Goal: Task Accomplishment & Management: Complete application form

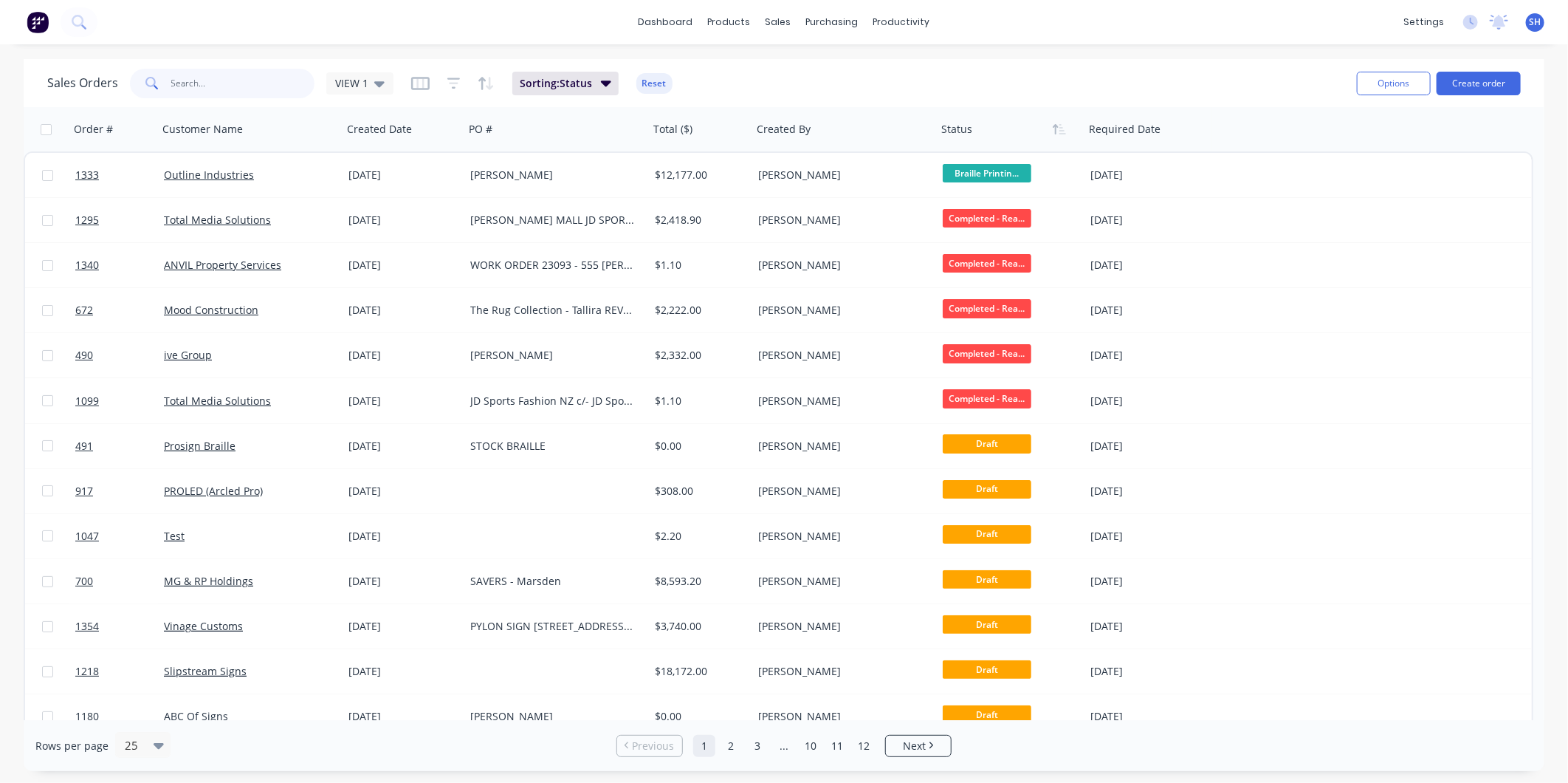
click at [197, 83] on input "text" at bounding box center [243, 84] width 144 height 30
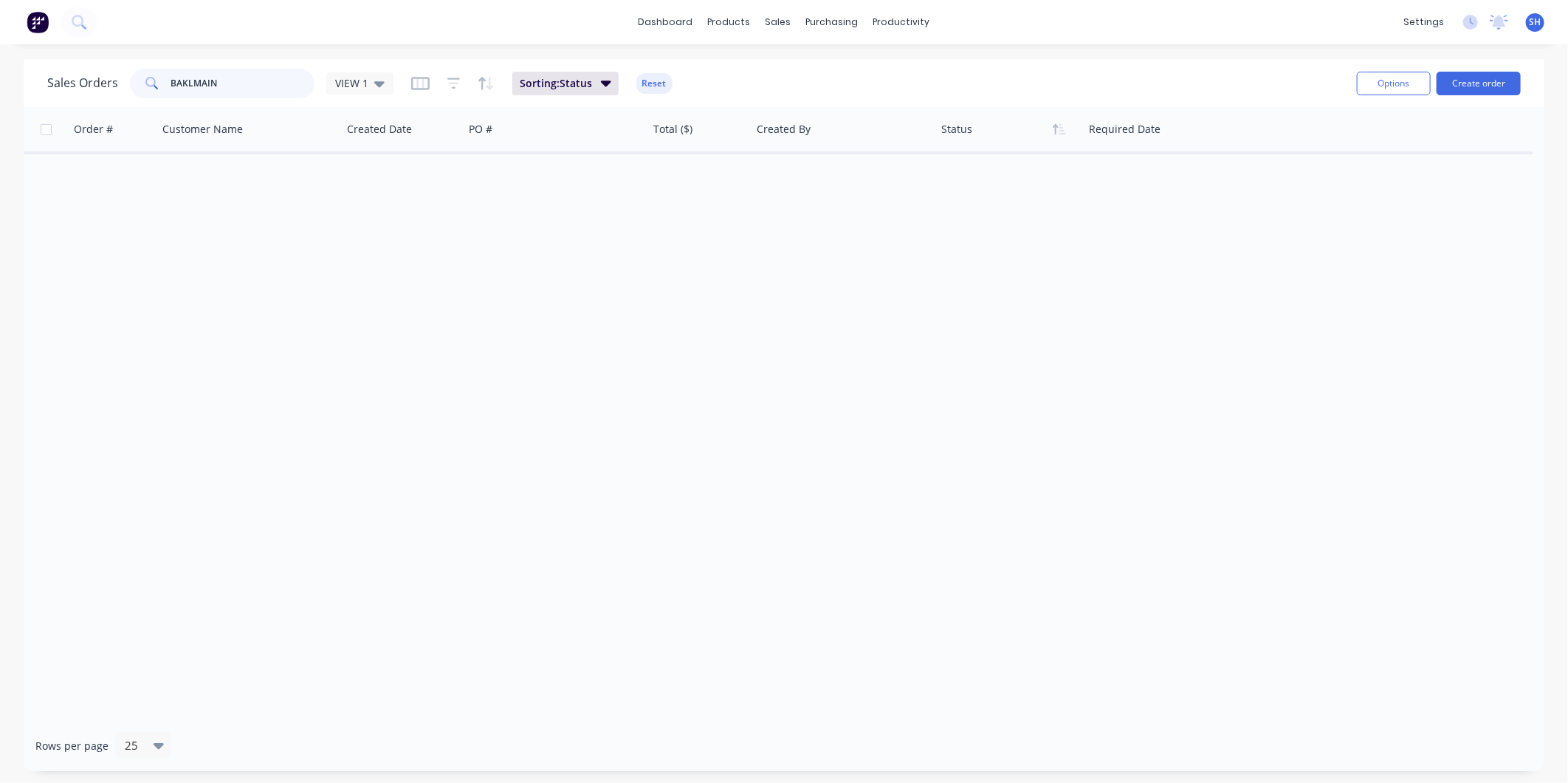
click at [185, 79] on input "BAKLMAIN" at bounding box center [243, 84] width 144 height 30
click at [219, 79] on input "BALMAIN" at bounding box center [243, 84] width 144 height 30
drag, startPoint x: 219, startPoint y: 79, endPoint x: 173, endPoint y: 75, distance: 46.2
click at [173, 75] on input "BALMAIN" at bounding box center [243, 84] width 144 height 30
type input "B"
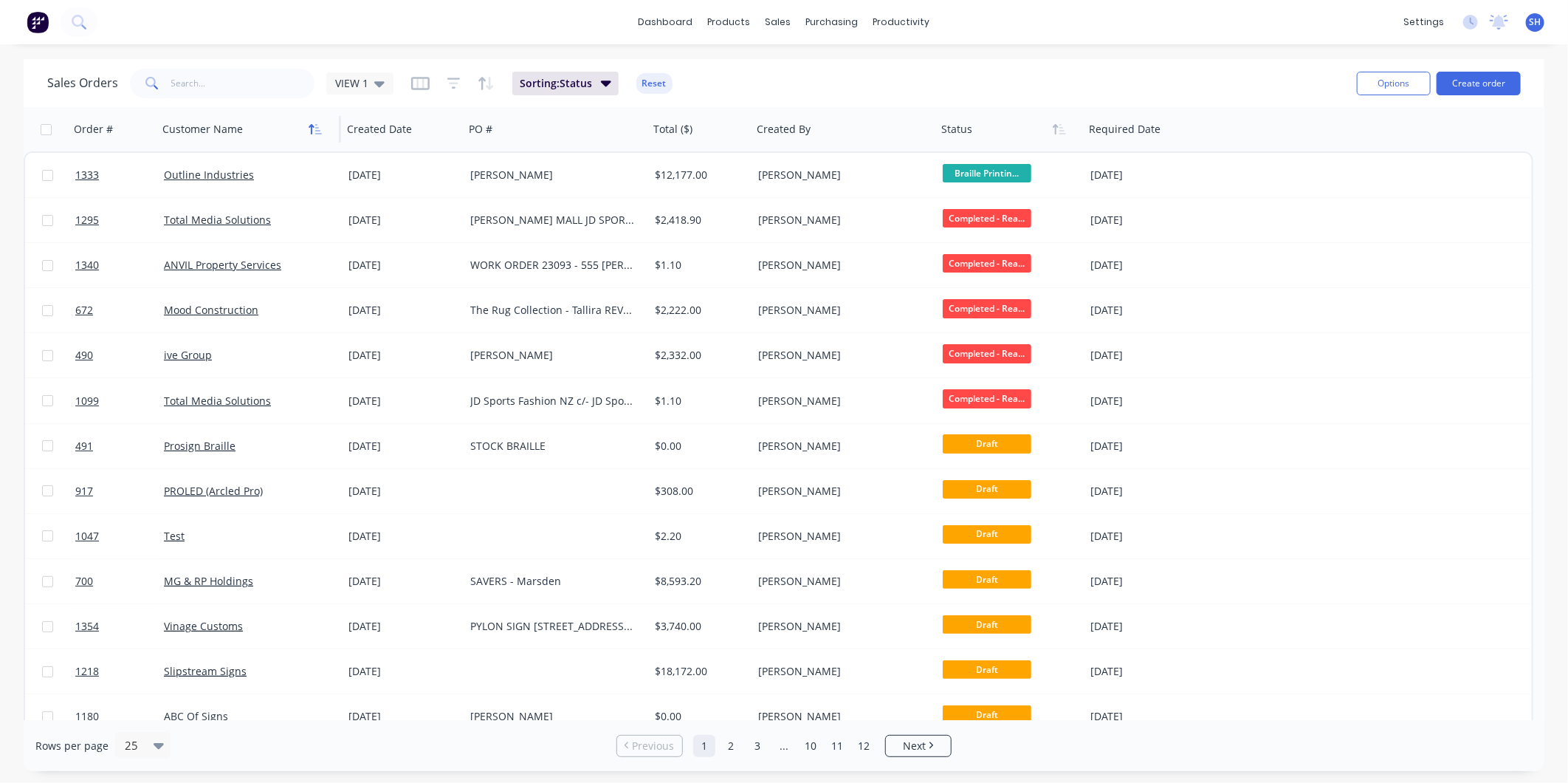
click at [312, 129] on icon "button" at bounding box center [315, 129] width 13 height 12
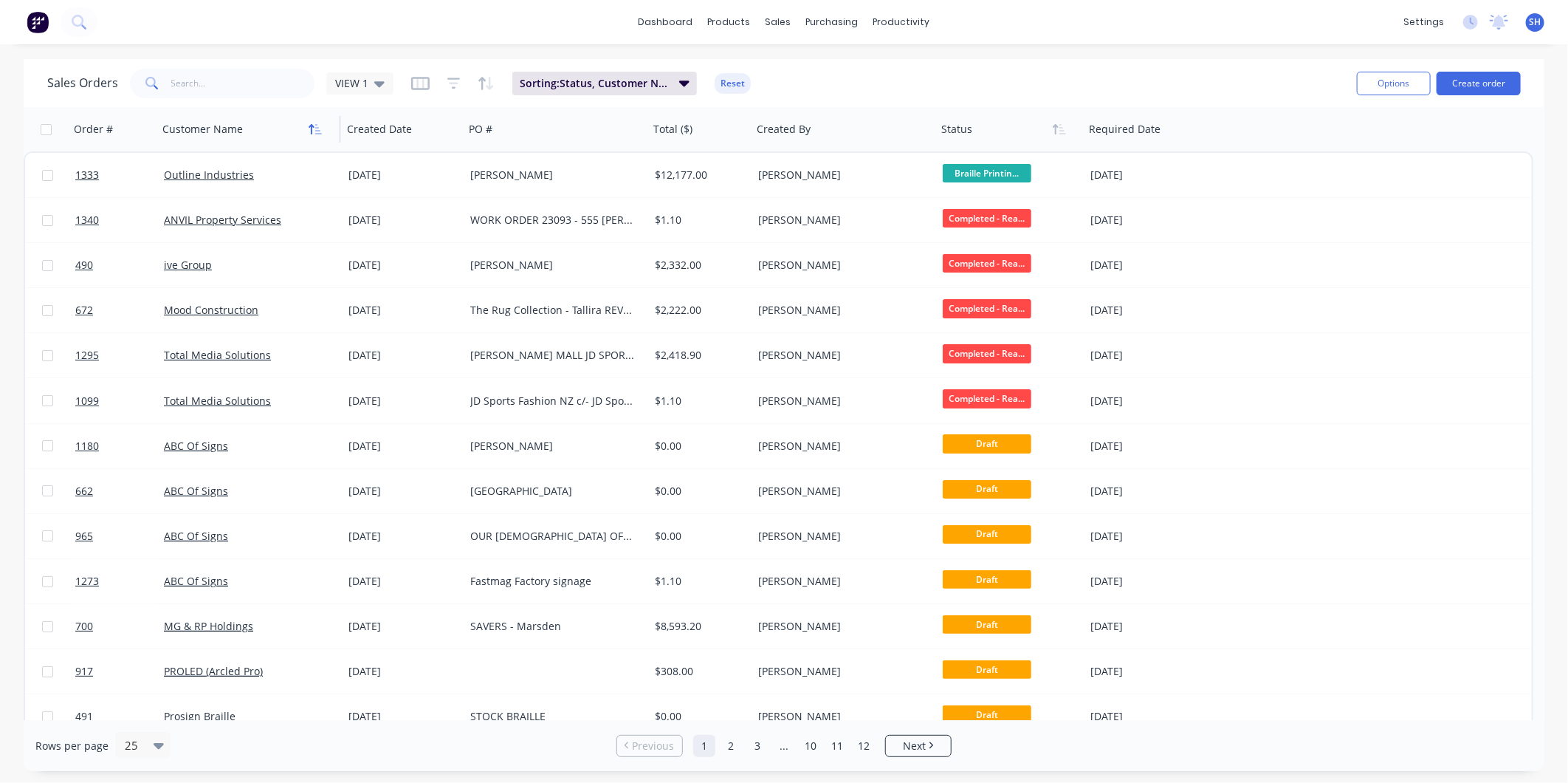
click at [312, 131] on icon "button" at bounding box center [312, 129] width 5 height 10
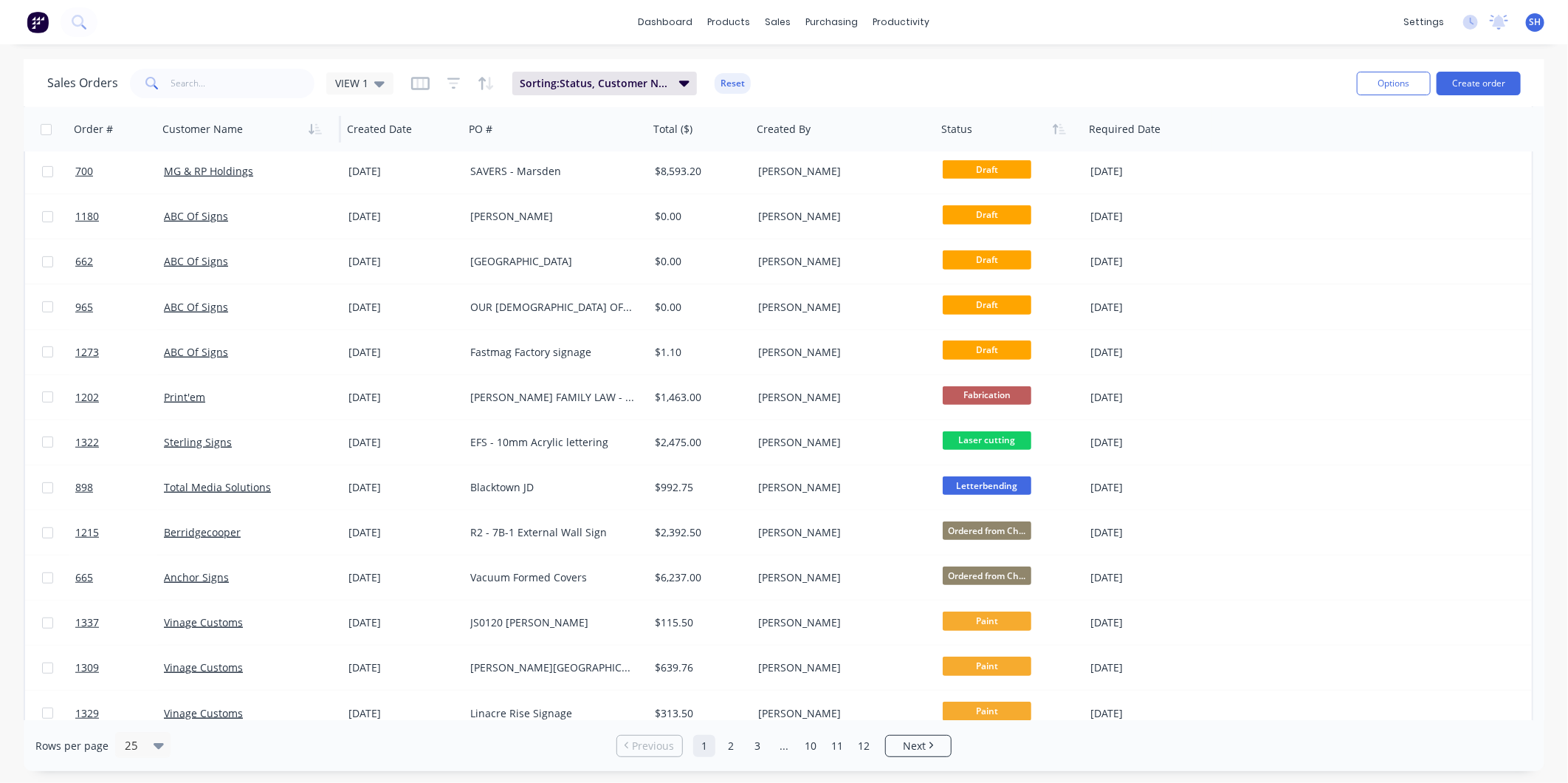
scroll to position [559, 0]
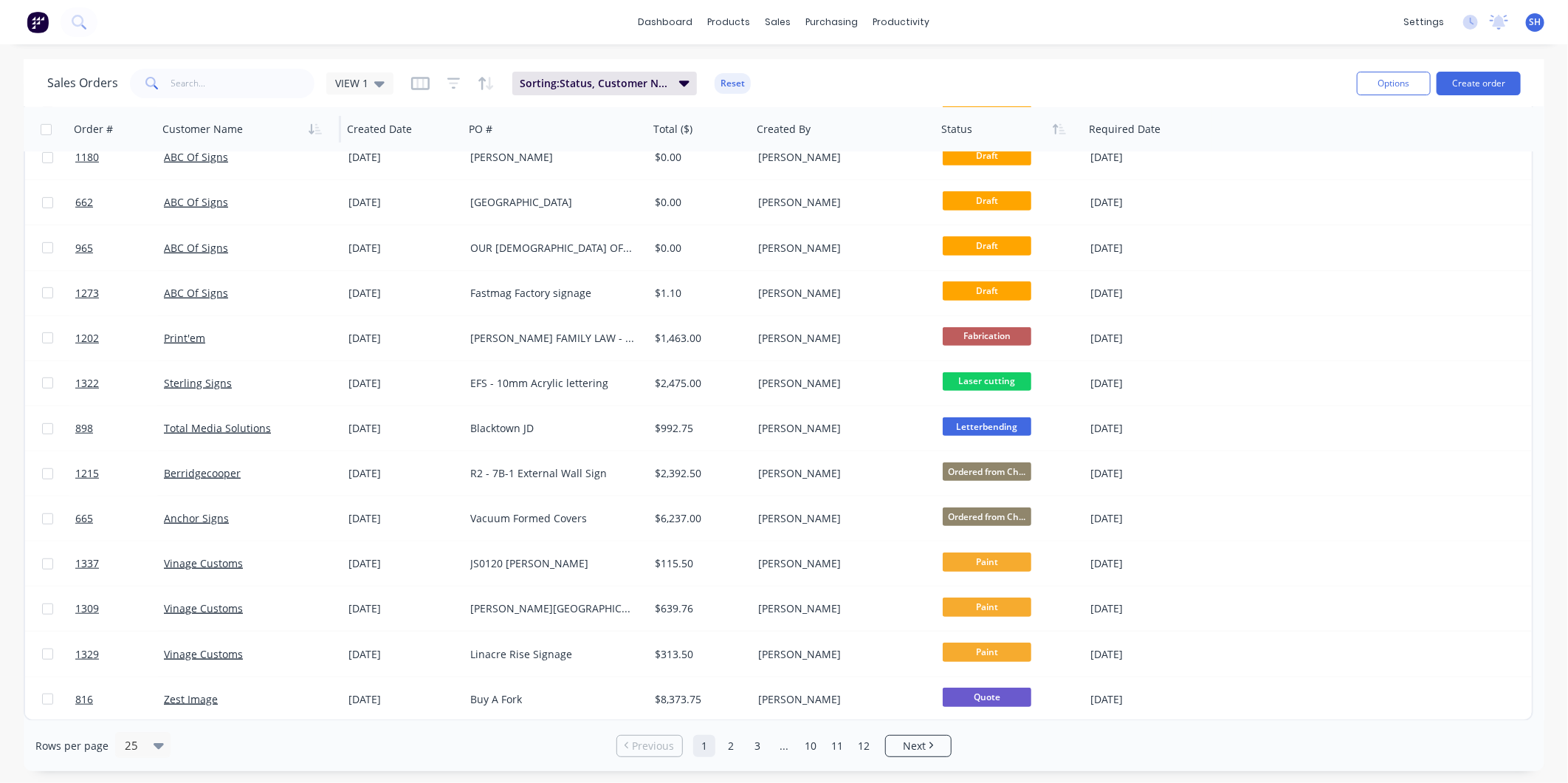
click at [202, 137] on div at bounding box center [244, 129] width 164 height 30
click at [314, 130] on g "button" at bounding box center [316, 129] width 13 height 10
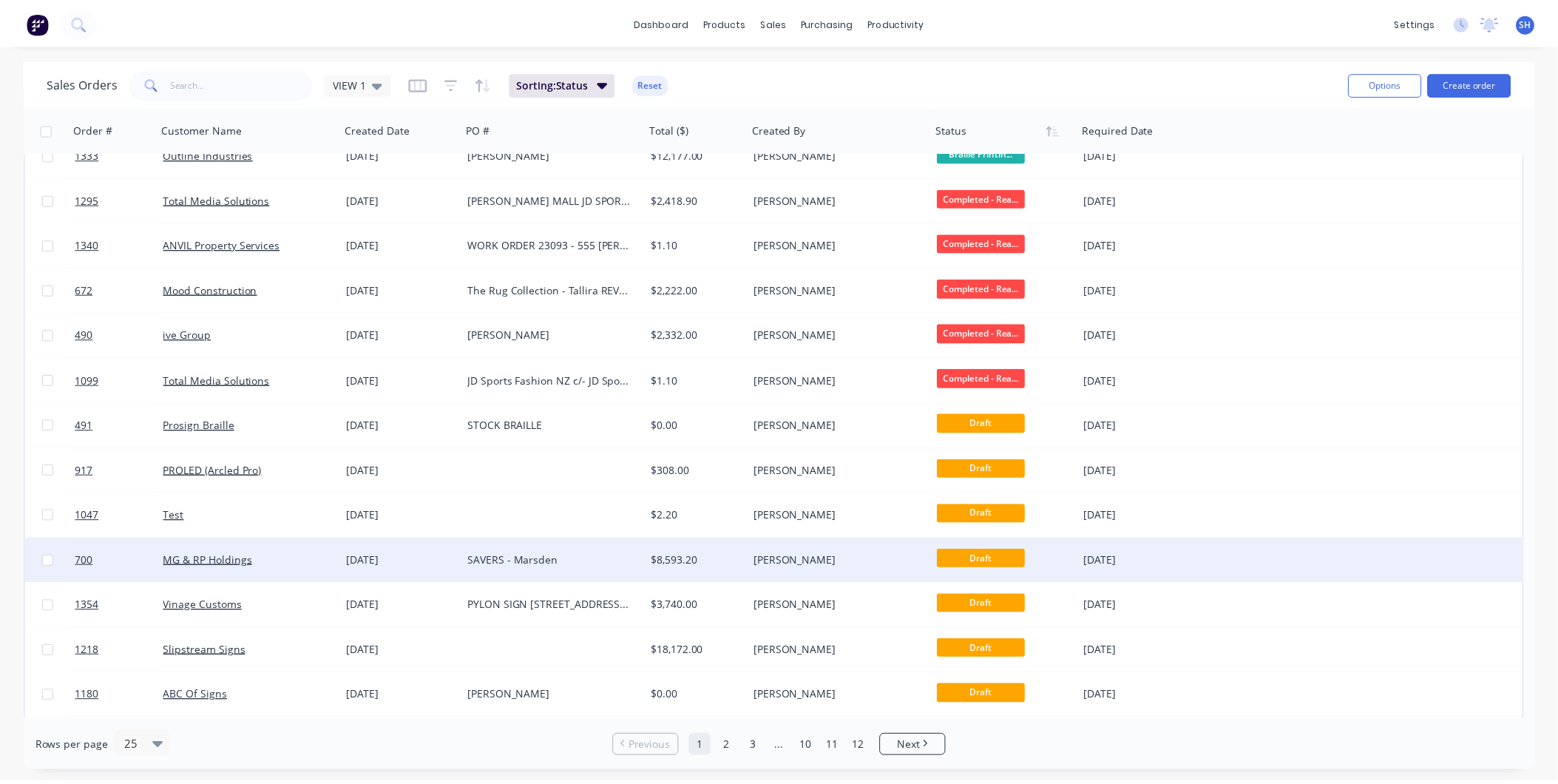
scroll to position [0, 0]
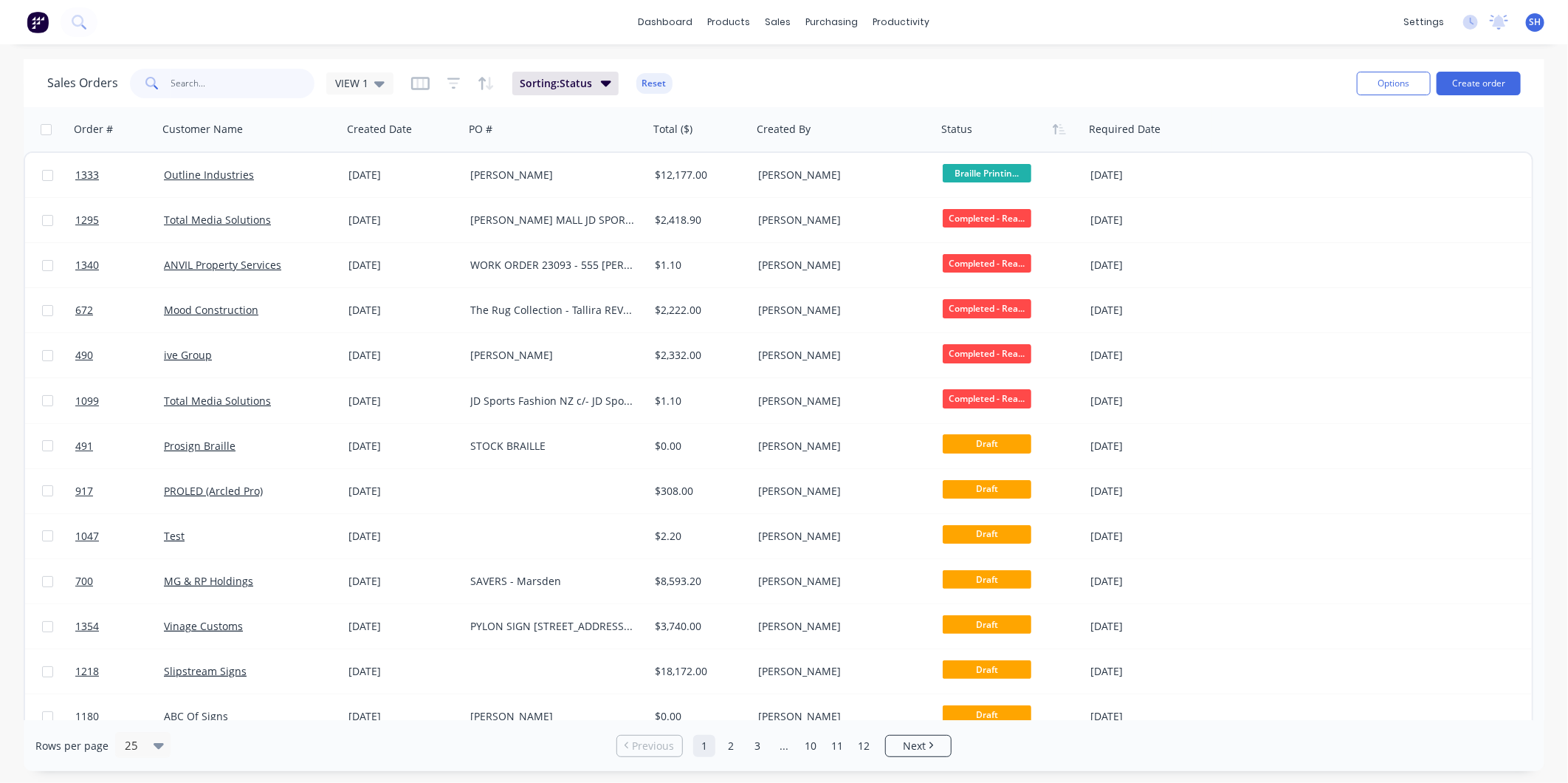
click at [171, 87] on input "text" at bounding box center [243, 84] width 144 height 30
type input "BALM"
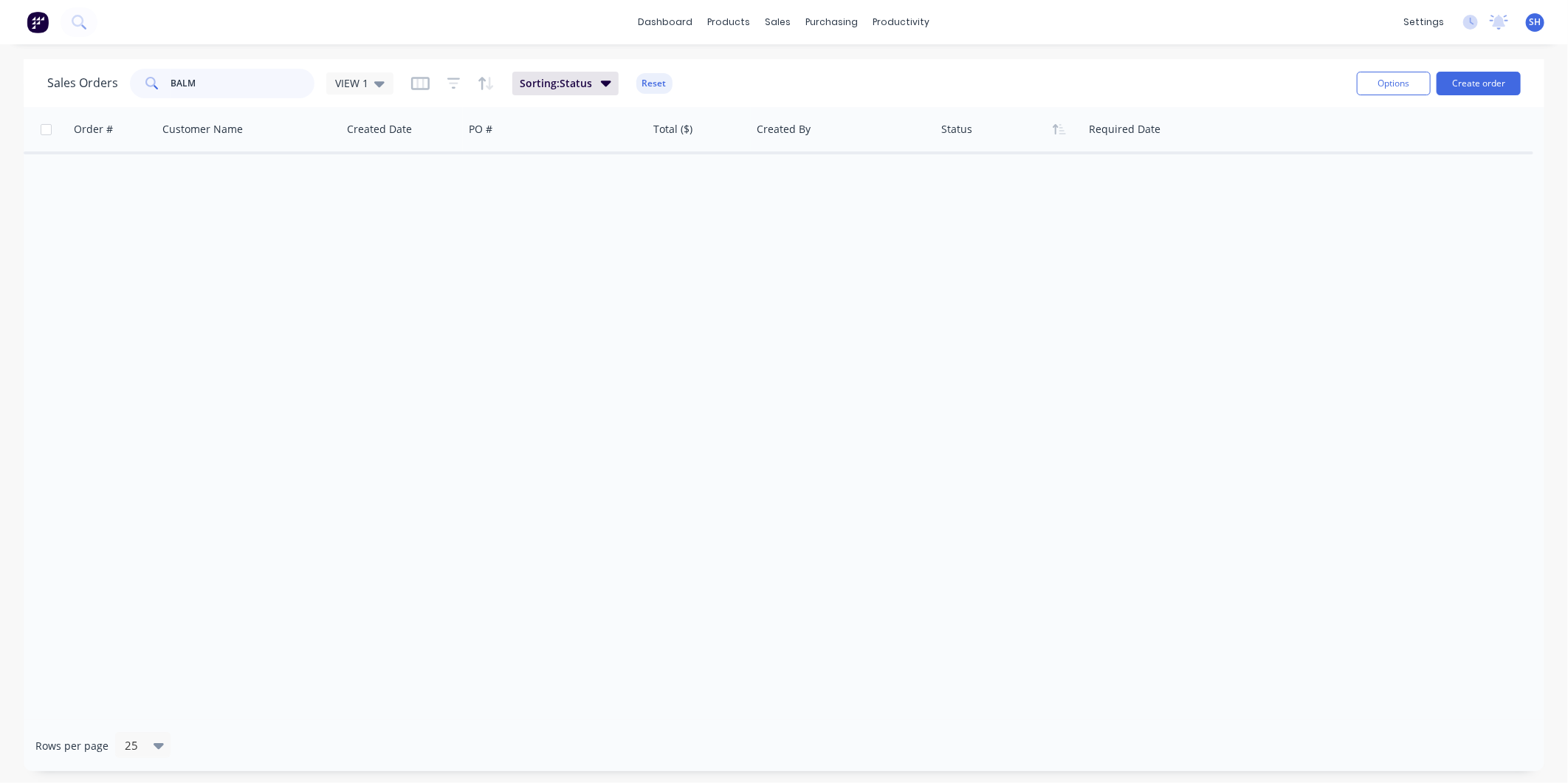
click at [255, 79] on input "BALM" at bounding box center [243, 84] width 144 height 30
drag, startPoint x: 226, startPoint y: 84, endPoint x: 105, endPoint y: 75, distance: 121.3
click at [103, 75] on div "Sales Orders BALM VIEW 1" at bounding box center [220, 84] width 347 height 30
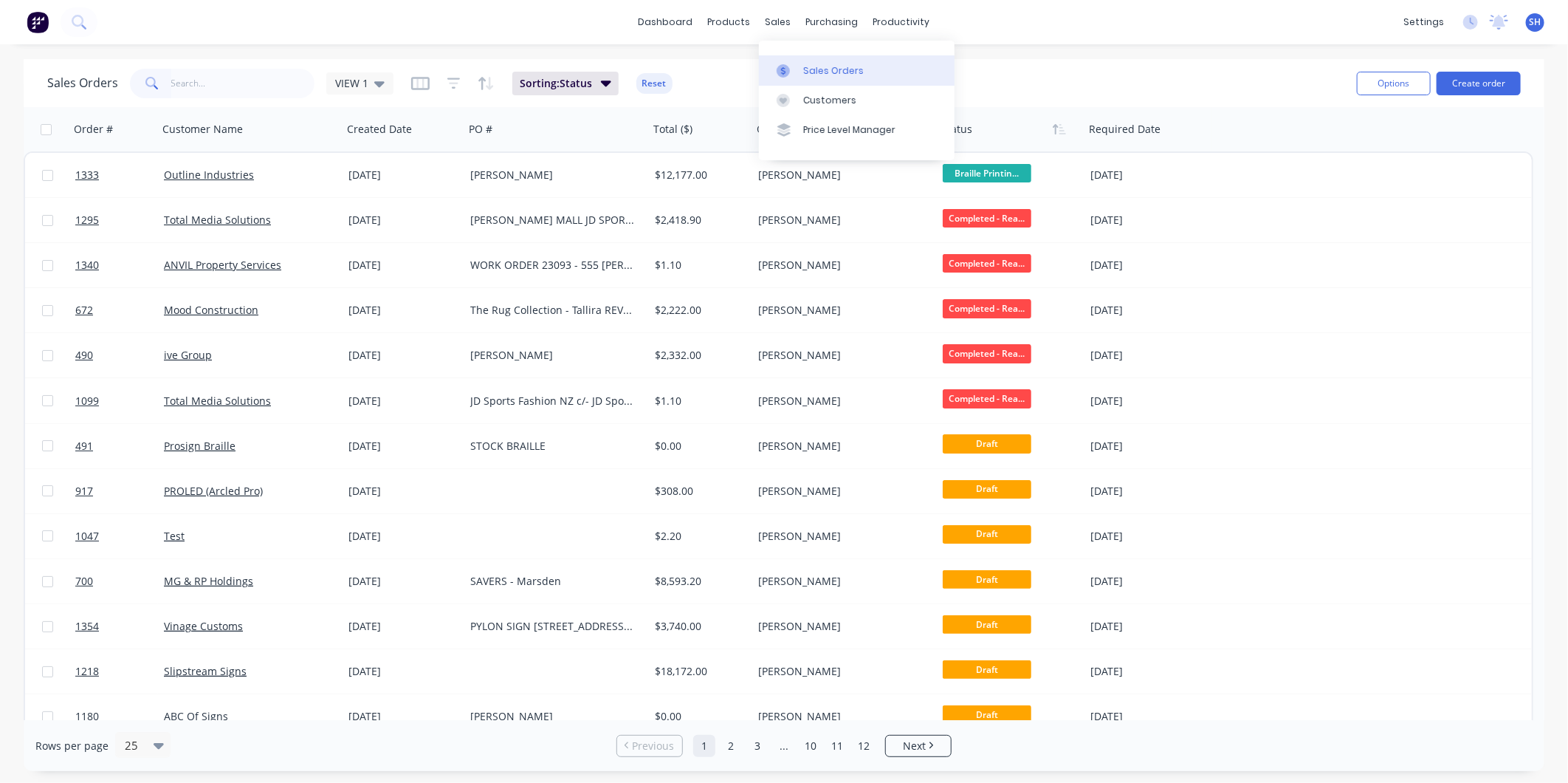
click at [831, 64] on div "Sales Orders" at bounding box center [833, 71] width 61 height 13
click at [1492, 86] on button "Create order" at bounding box center [1478, 84] width 84 height 24
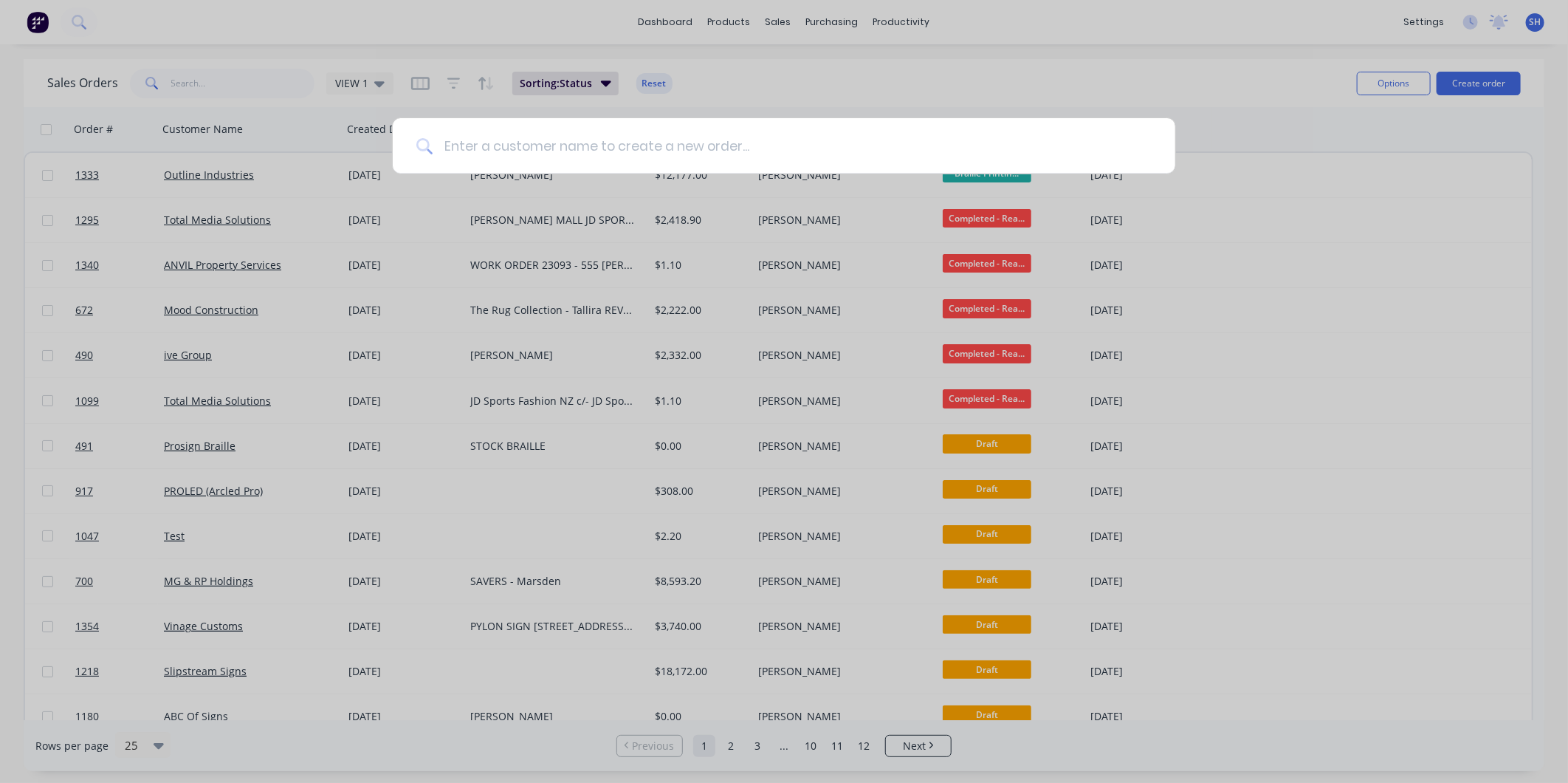
drag, startPoint x: 475, startPoint y: 145, endPoint x: 480, endPoint y: 151, distance: 7.8
click at [475, 144] on input at bounding box center [792, 146] width 719 height 55
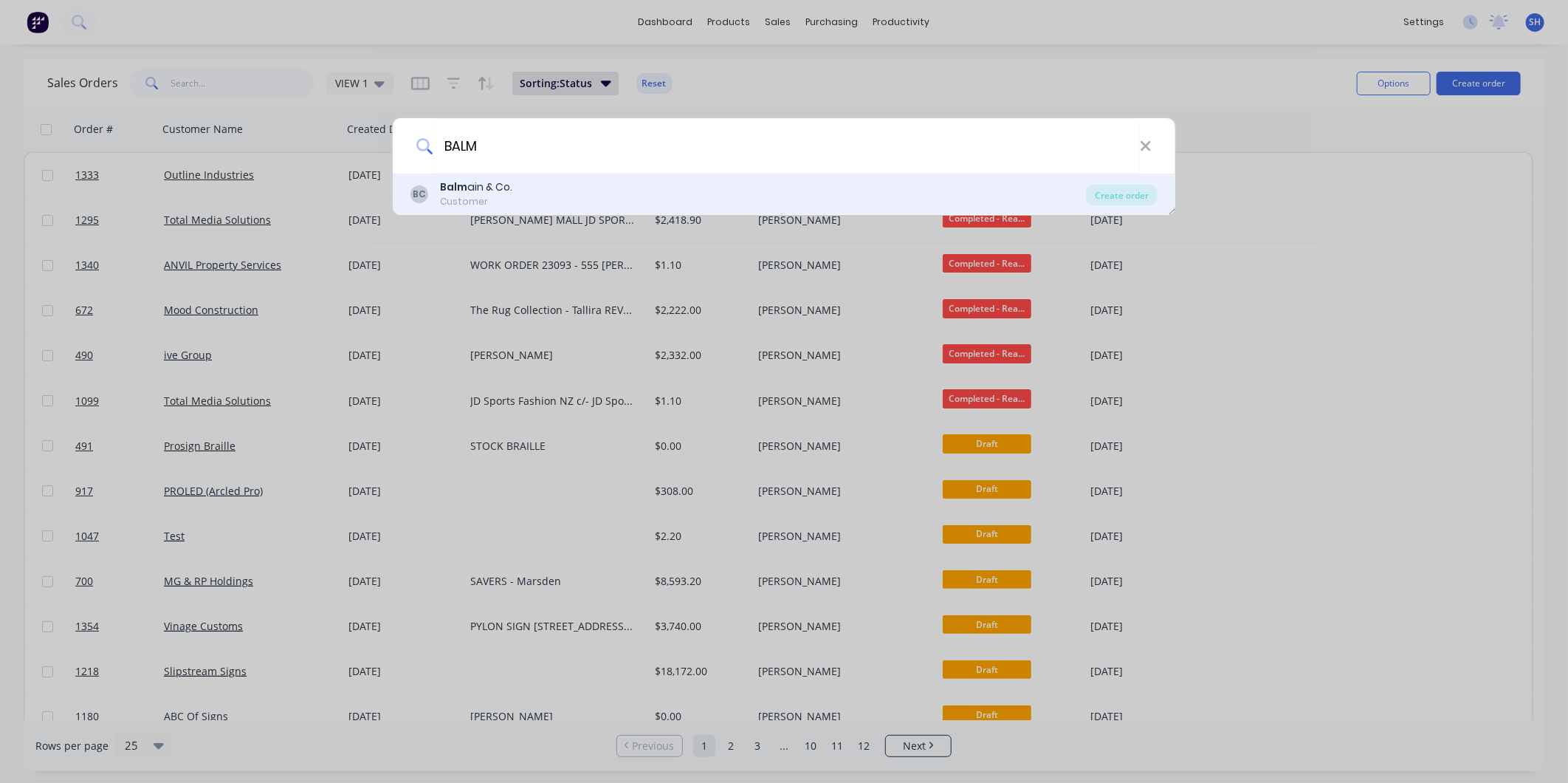
type input "BALM"
click at [545, 194] on div "BC Balm ain & Co. Customer" at bounding box center [749, 194] width 675 height 29
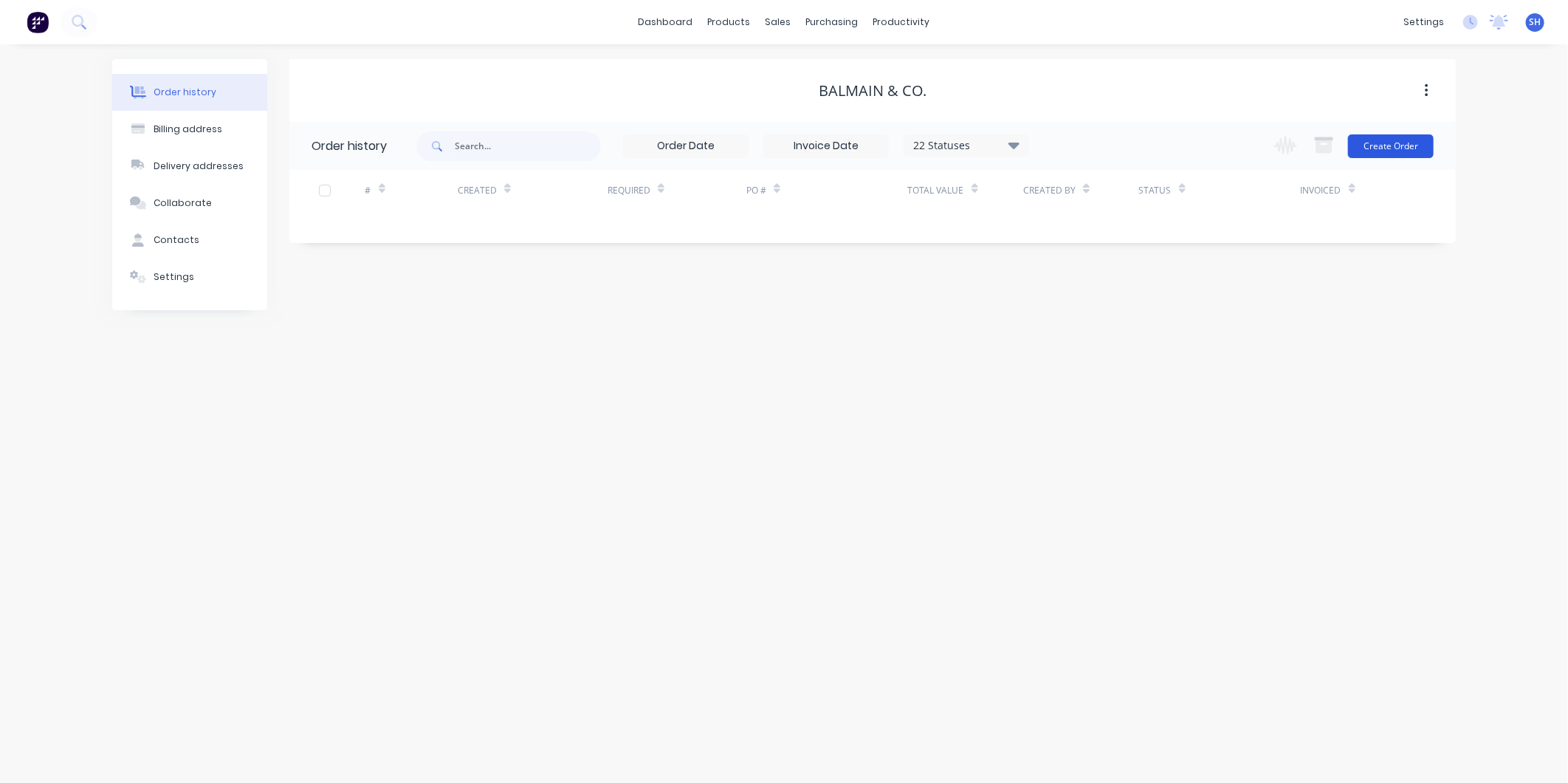
click at [1383, 148] on button "Create Order" at bounding box center [1391, 146] width 86 height 24
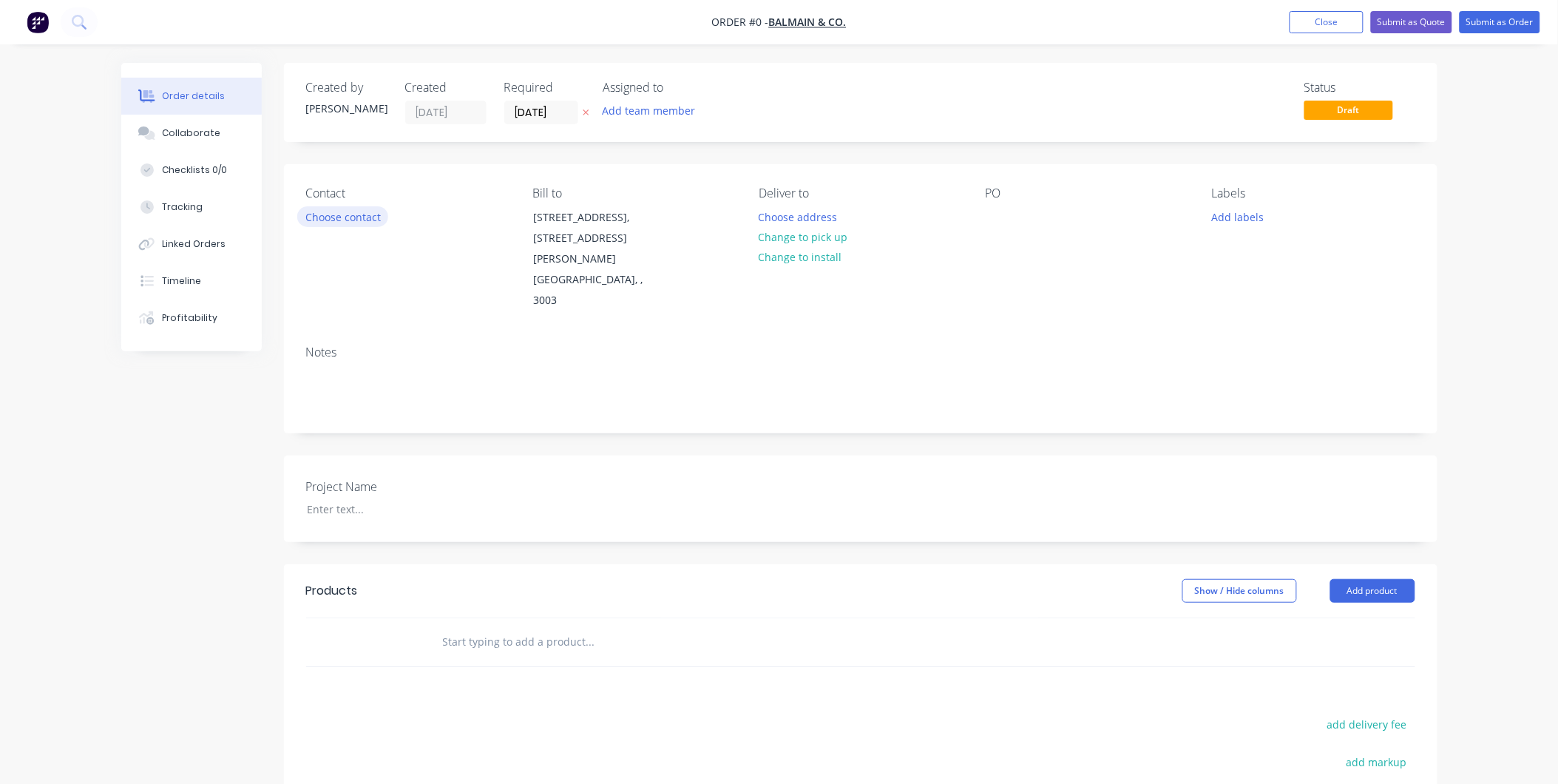
click at [361, 218] on button "Choose contact" at bounding box center [343, 216] width 91 height 20
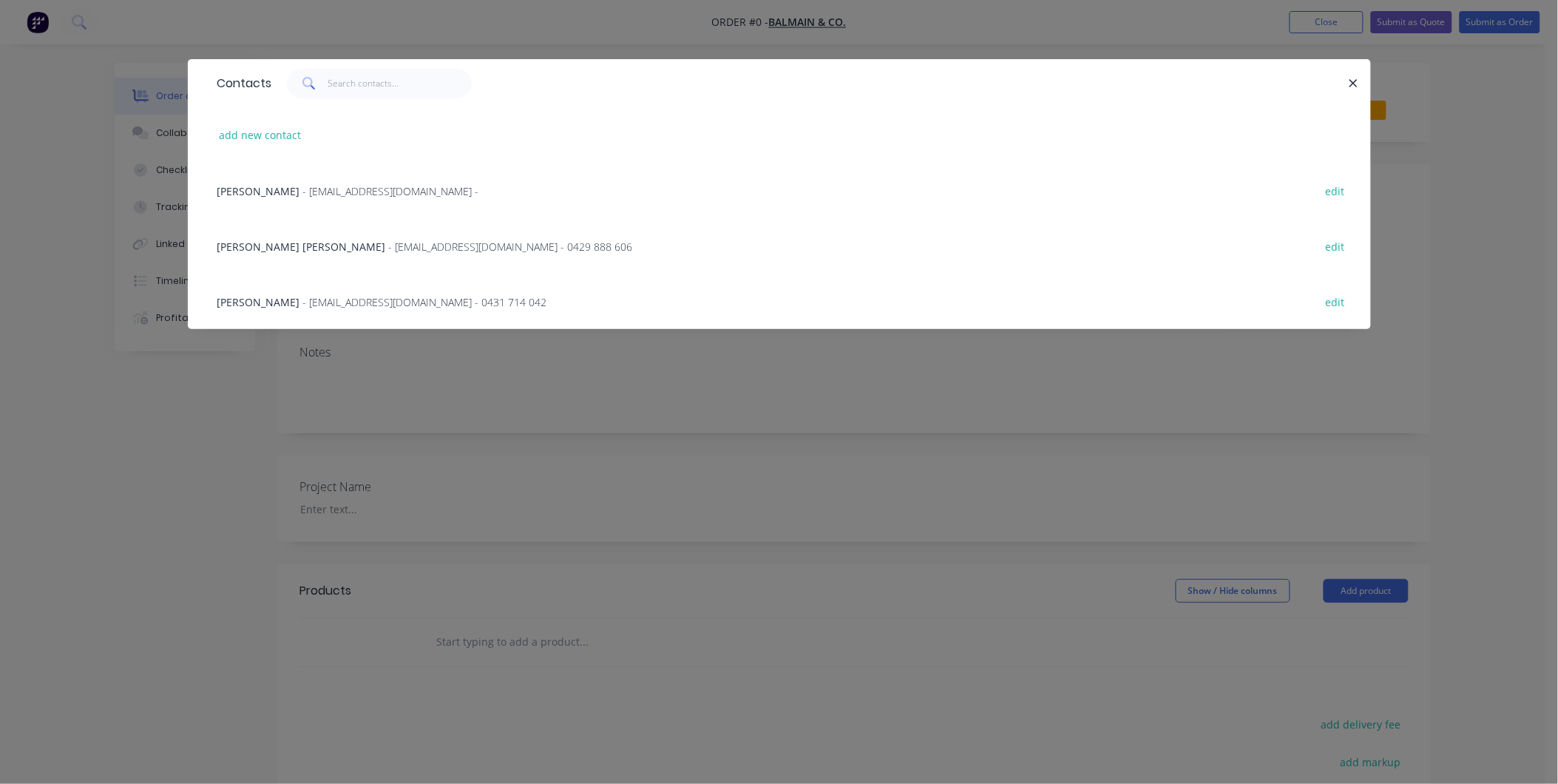
click at [392, 298] on span "- [EMAIL_ADDRESS][DOMAIN_NAME] - 0431 714 042" at bounding box center [425, 301] width 244 height 14
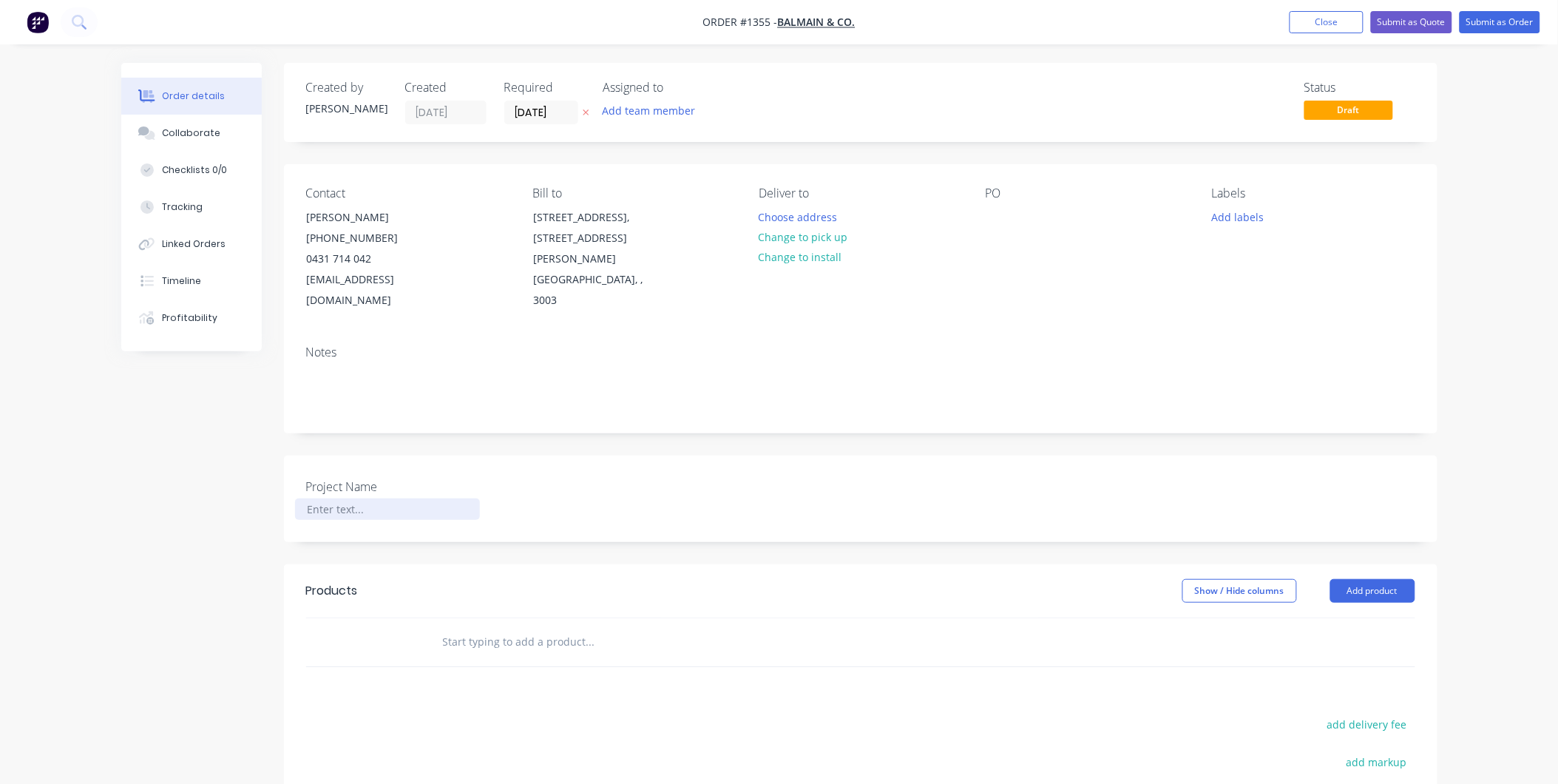
click at [372, 498] on div at bounding box center [387, 509] width 185 height 22
paste div
click at [306, 498] on div "Access Panel Signs" at bounding box center [387, 509] width 185 height 22
click at [552, 627] on input "text" at bounding box center [590, 642] width 296 height 30
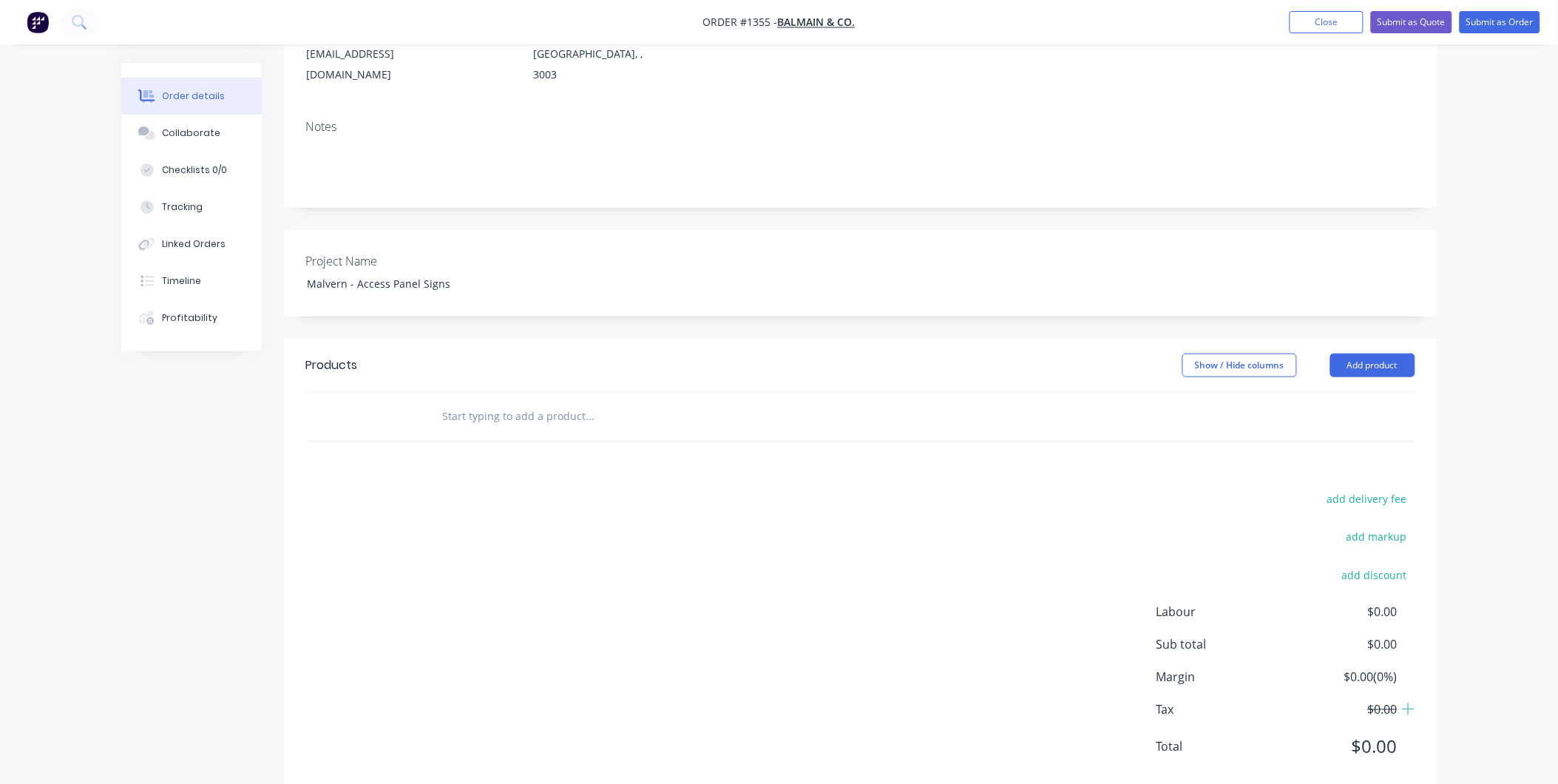
scroll to position [239, 0]
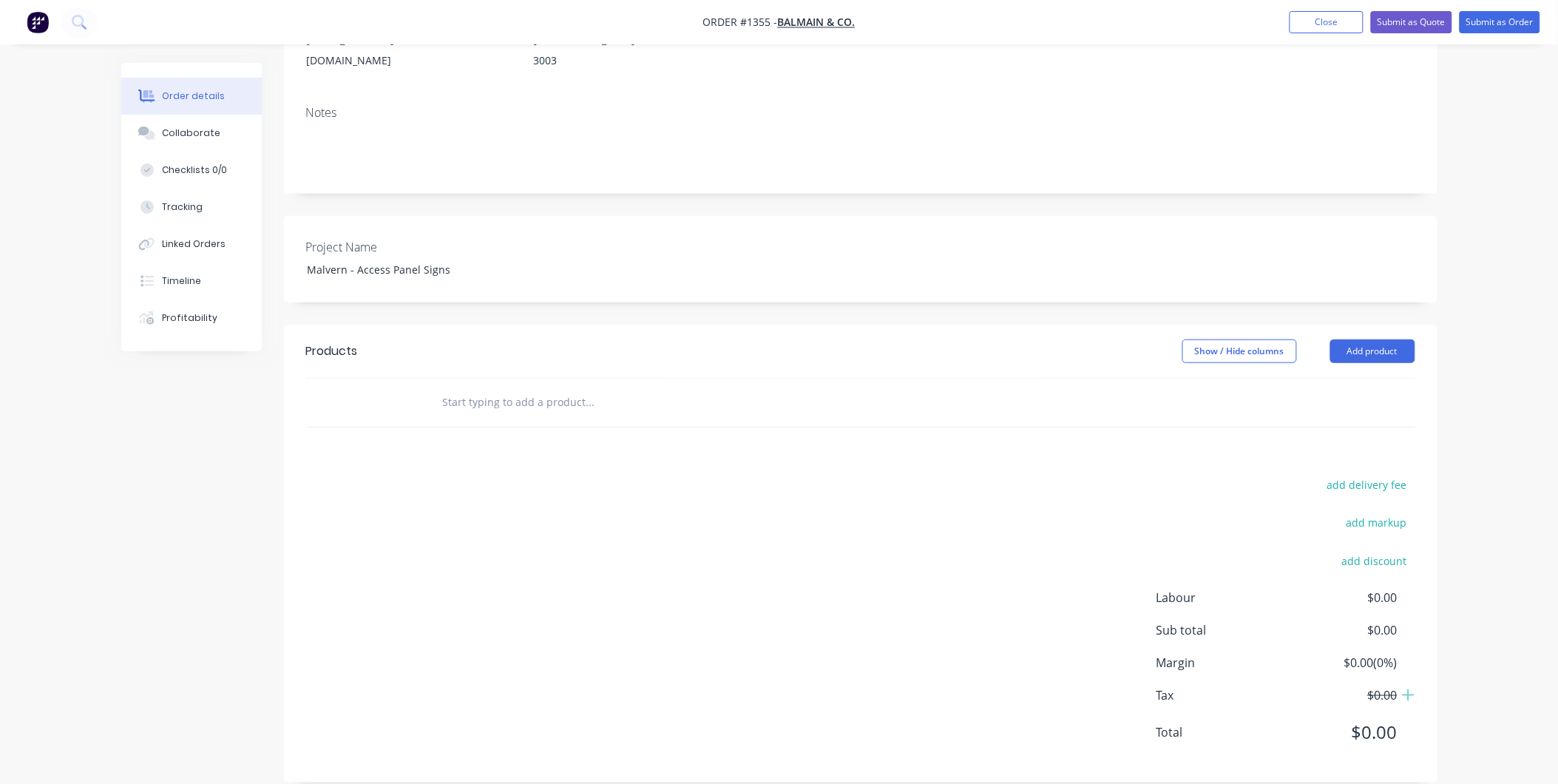
click at [534, 388] on input "text" at bounding box center [590, 402] width 296 height 30
click at [499, 388] on input "text" at bounding box center [590, 402] width 296 height 30
type input "A"
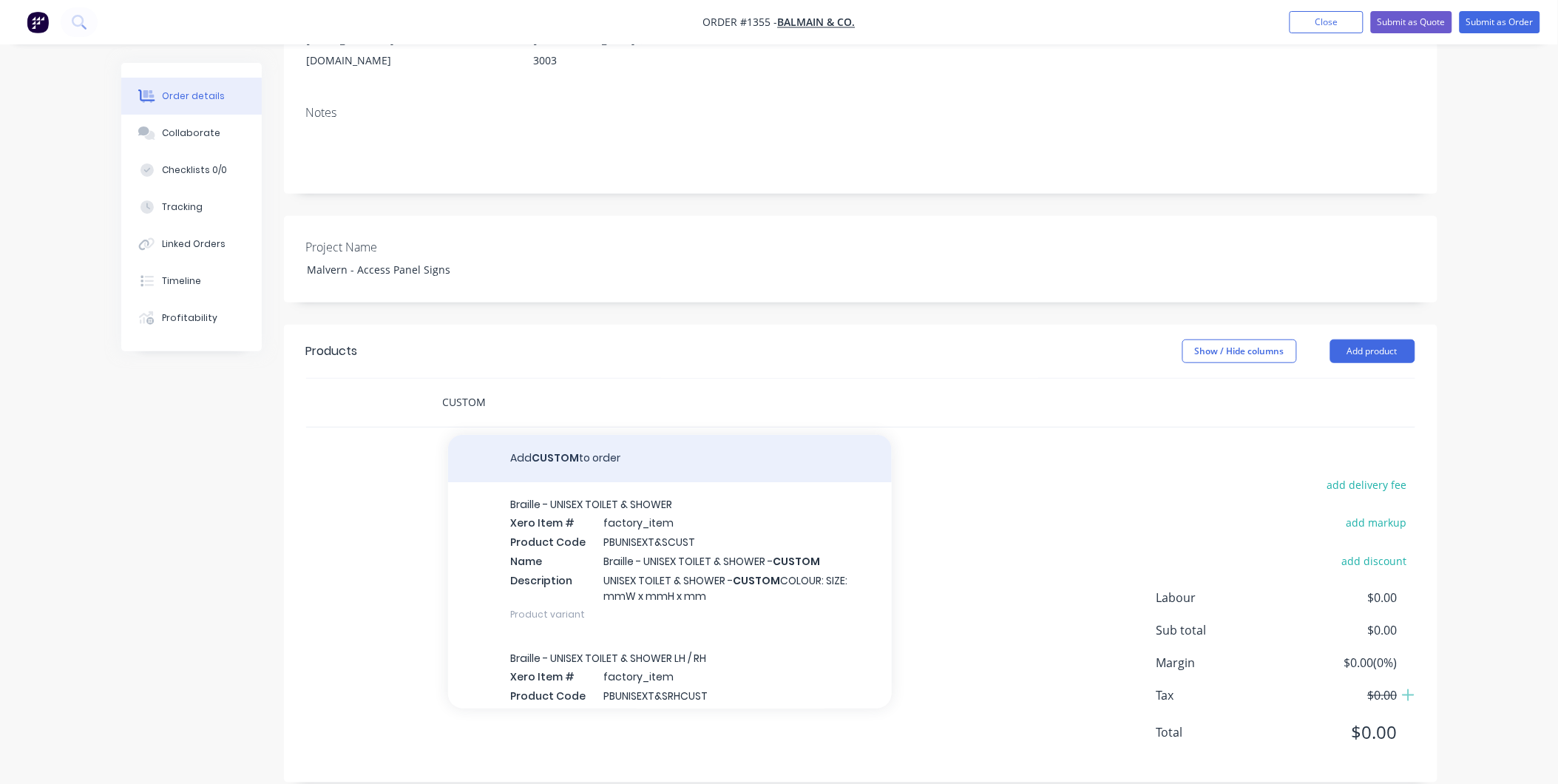
type input "CUSTOM"
click at [553, 435] on button "Add CUSTOM to order" at bounding box center [670, 458] width 444 height 47
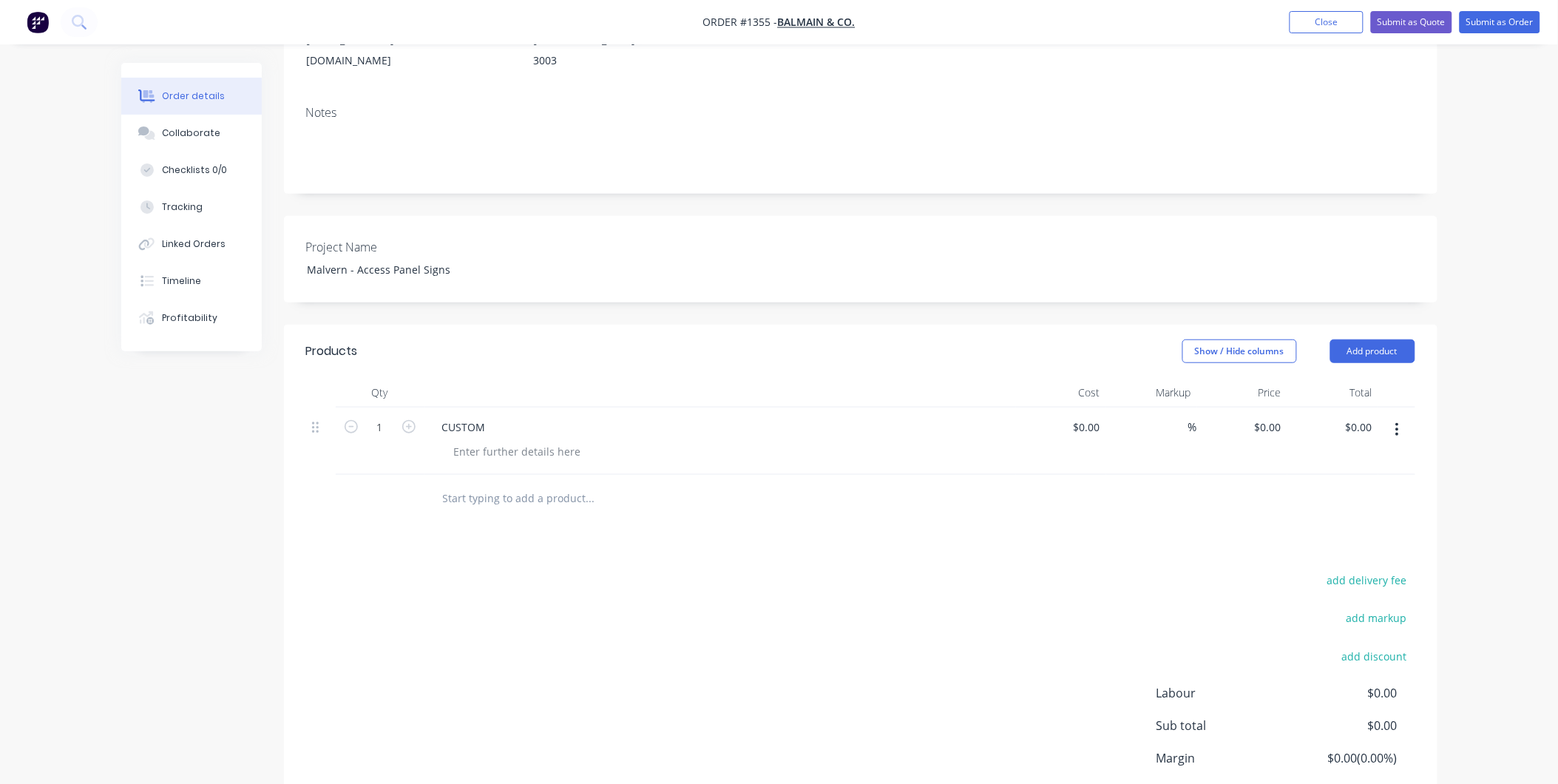
click at [492, 408] on div "CUSTOM" at bounding box center [720, 441] width 592 height 67
drag, startPoint x: 490, startPoint y: 404, endPoint x: 439, endPoint y: 397, distance: 51.5
click at [439, 416] on div "CUSTOM" at bounding box center [464, 426] width 67 height 22
click at [511, 441] on div at bounding box center [518, 451] width 151 height 22
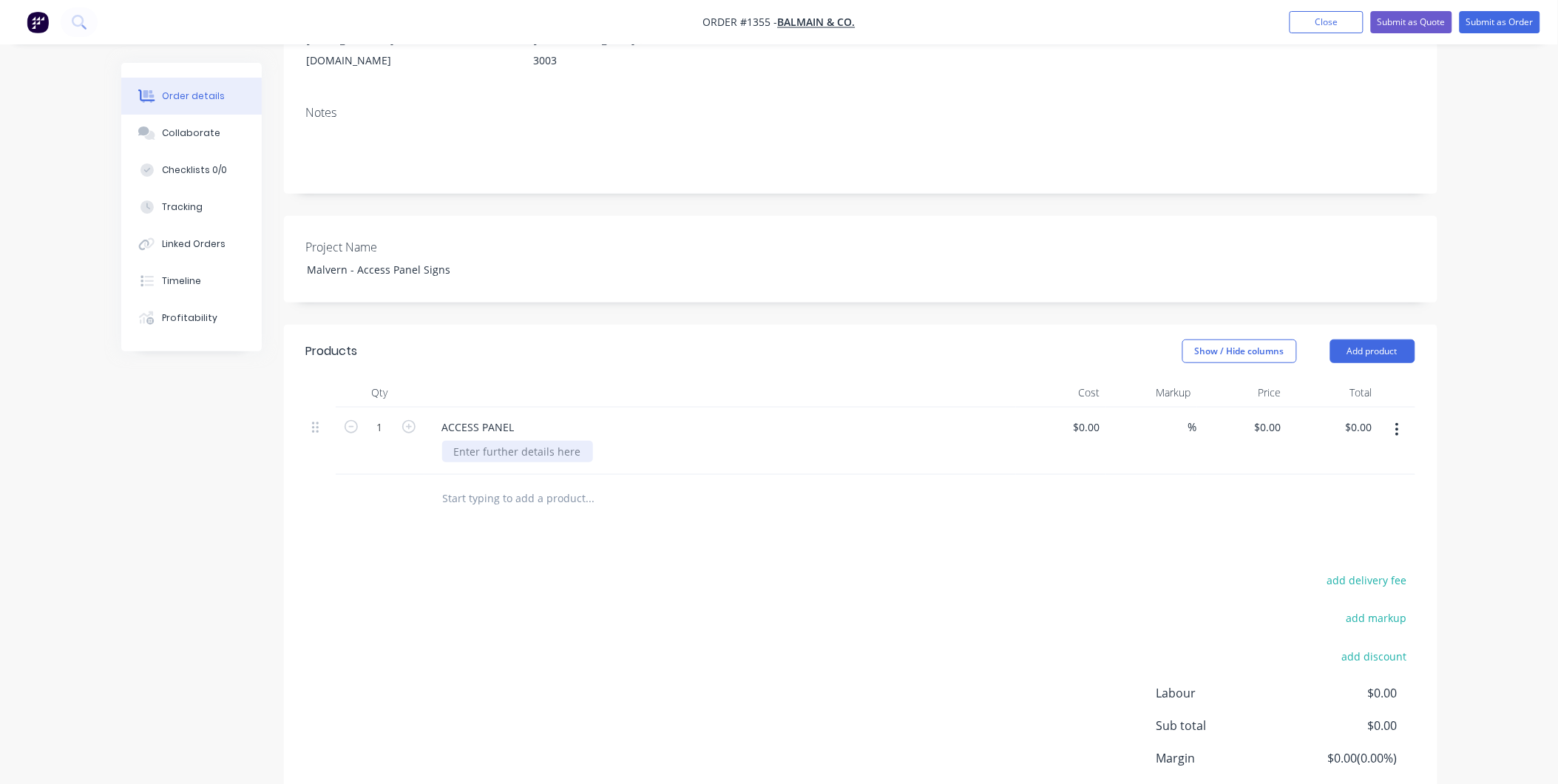
click at [476, 441] on div at bounding box center [518, 451] width 151 height 22
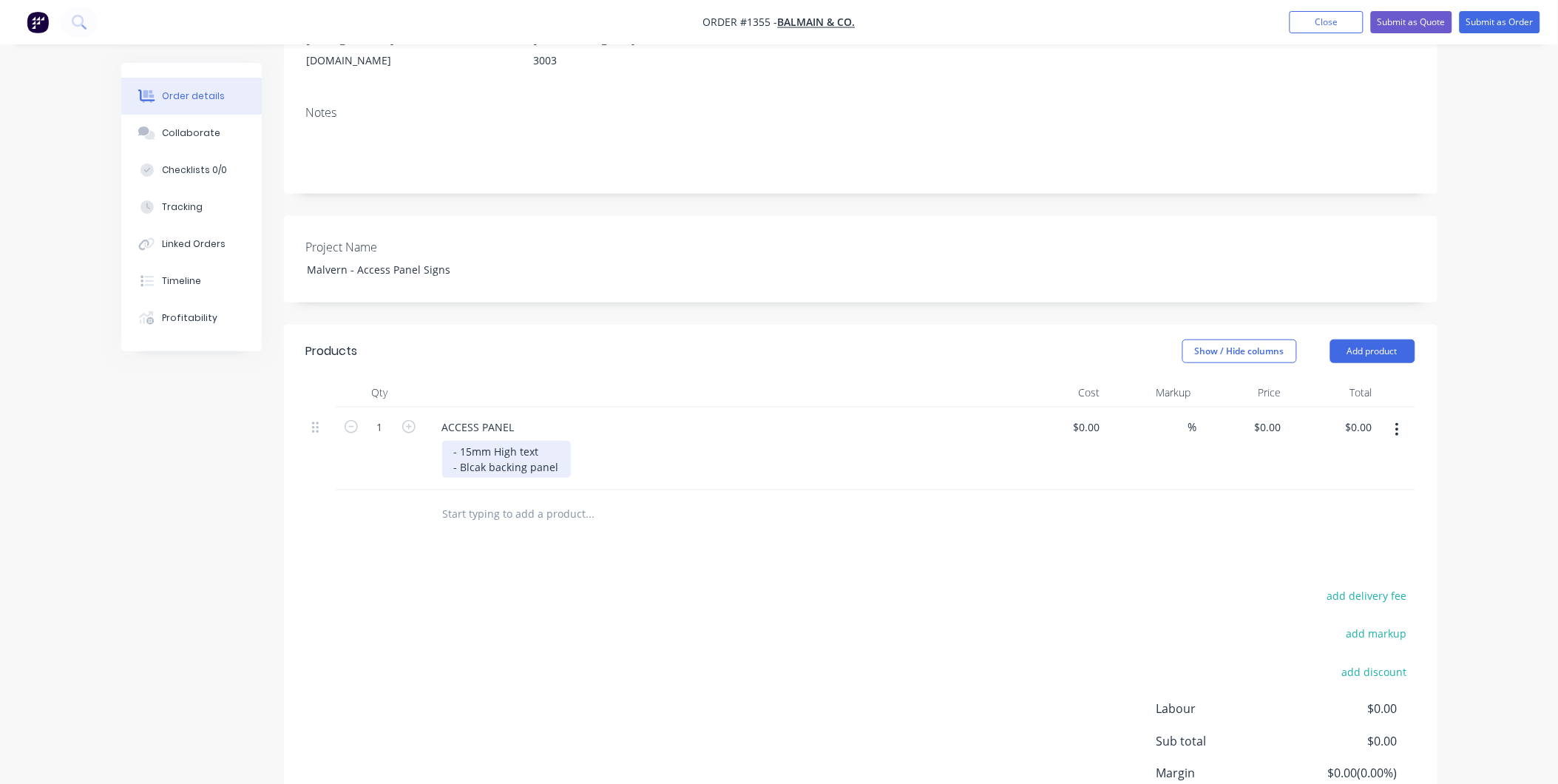
drag, startPoint x: 518, startPoint y: 429, endPoint x: 539, endPoint y: 429, distance: 21.0
click at [519, 441] on div "- 15mm High text - Blcak backing panel" at bounding box center [507, 459] width 129 height 37
click at [394, 416] on input "1" at bounding box center [379, 427] width 38 height 22
type input "70"
click at [662, 441] on div "- 15mm High white text - Black backing panel" at bounding box center [726, 459] width 568 height 37
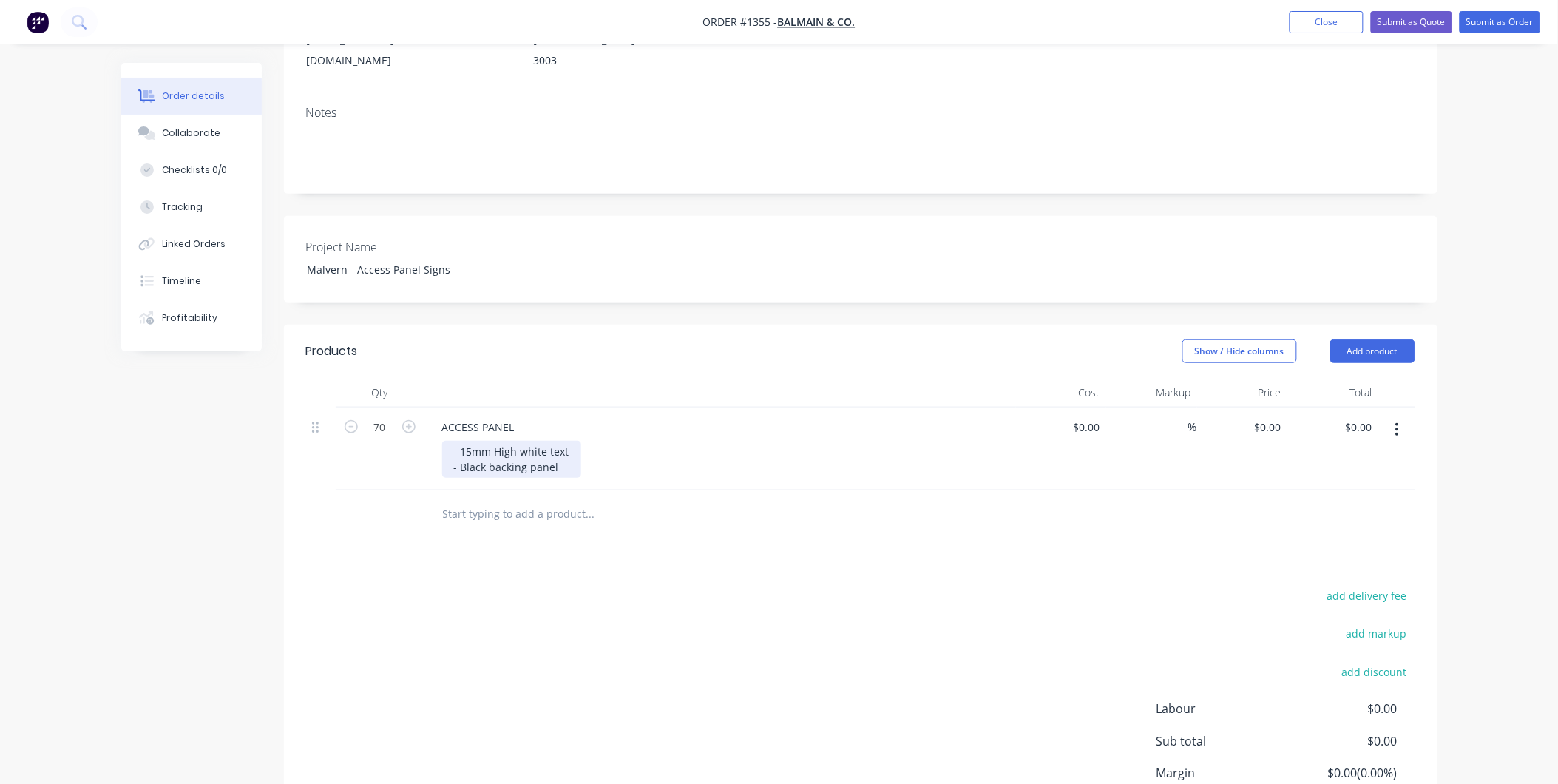
click at [555, 441] on div "- 15mm High white text - Black backing panel" at bounding box center [512, 459] width 139 height 37
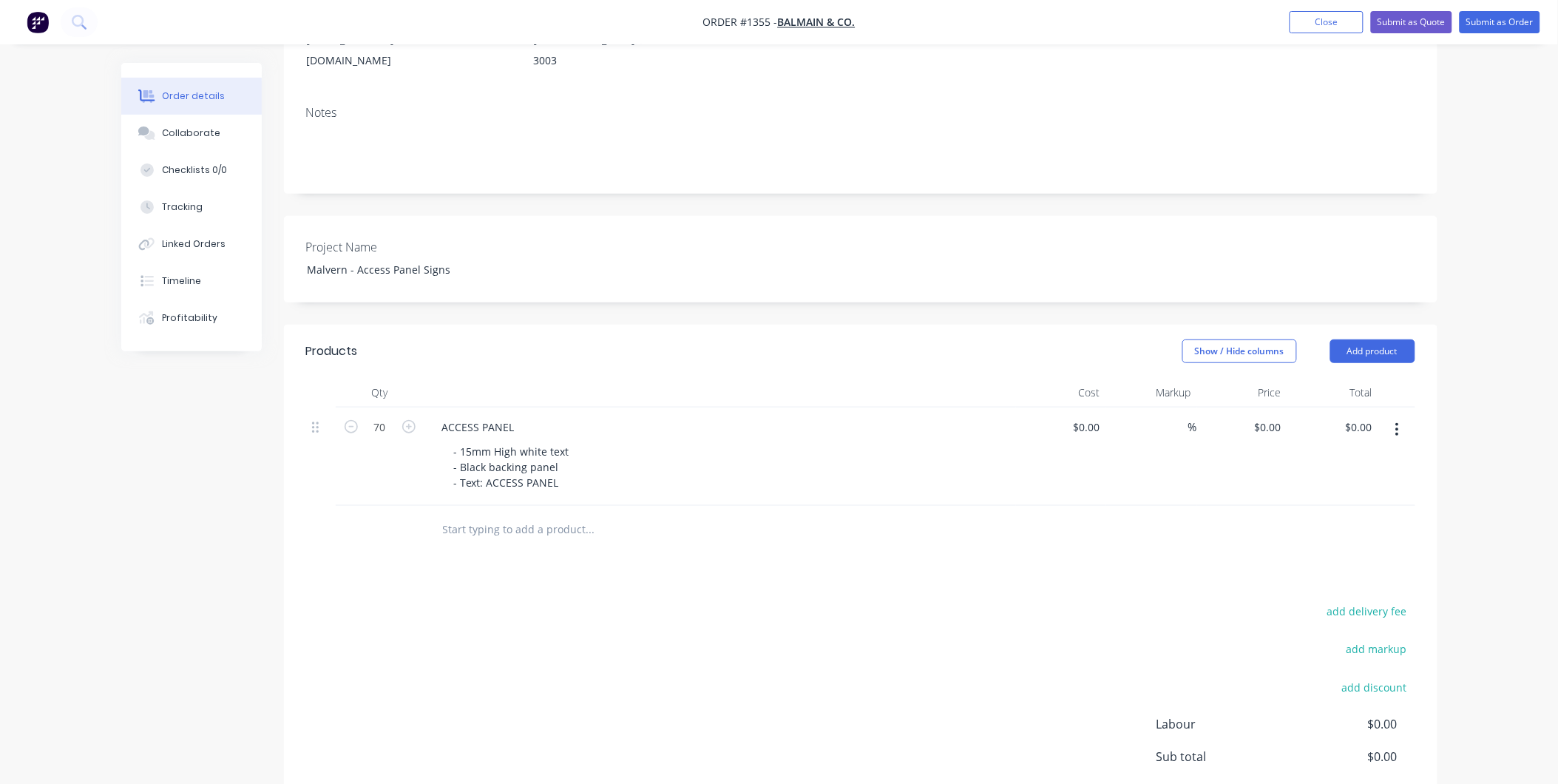
click at [574, 515] on input "text" at bounding box center [590, 530] width 296 height 30
click at [552, 515] on input "text" at bounding box center [590, 530] width 296 height 30
type input "ACCESS PANEL WARNING REMOVE LED"
drag, startPoint x: 644, startPoint y: 507, endPoint x: 451, endPoint y: 505, distance: 193.0
click at [441, 515] on div "ACCESS PANEL WARNING REMOVE LED Add ACCESS PANEL WARNING REMOVE LED to order No…" at bounding box center [652, 530] width 444 height 30
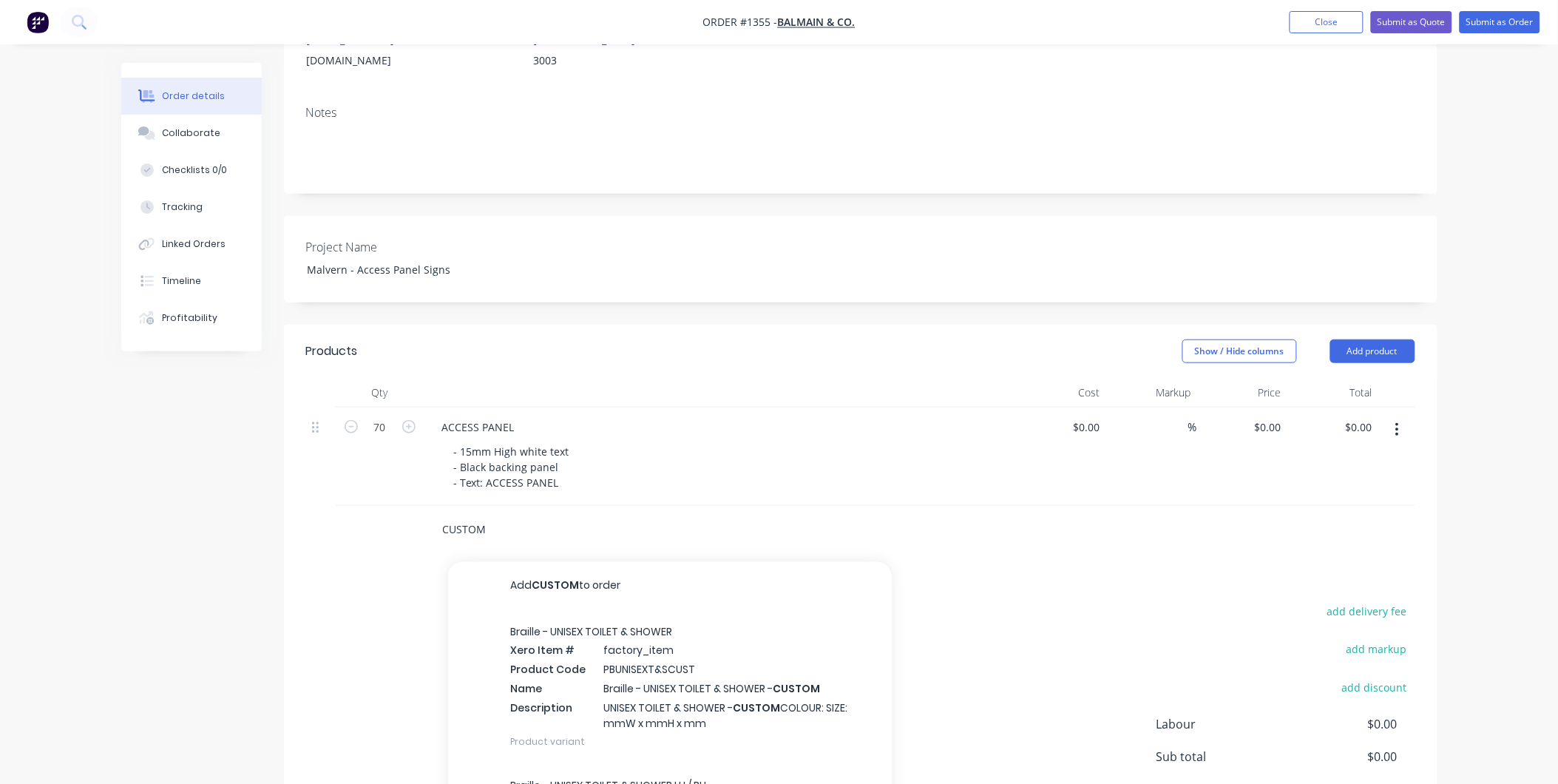
type input "CUSTOM"
click at [566, 570] on button "Add CUSTOM to order" at bounding box center [670, 585] width 444 height 47
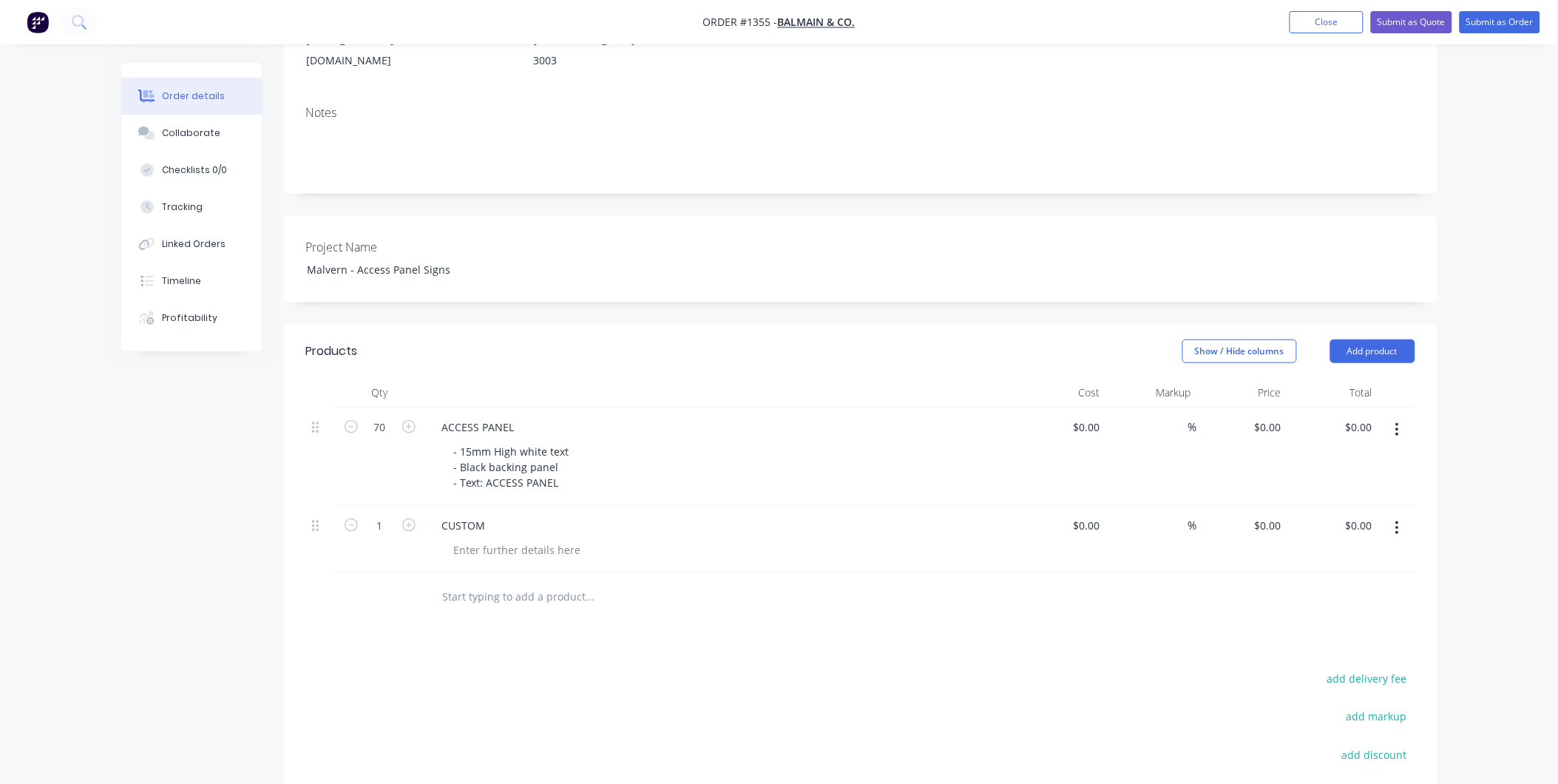
click at [501, 515] on div "CUSTOM" at bounding box center [720, 525] width 580 height 22
click at [489, 515] on div "CUSTOM" at bounding box center [464, 525] width 67 height 22
drag, startPoint x: 489, startPoint y: 503, endPoint x: 439, endPoint y: 499, distance: 50.2
click at [439, 515] on div "CUSTOM" at bounding box center [464, 525] width 67 height 22
paste div
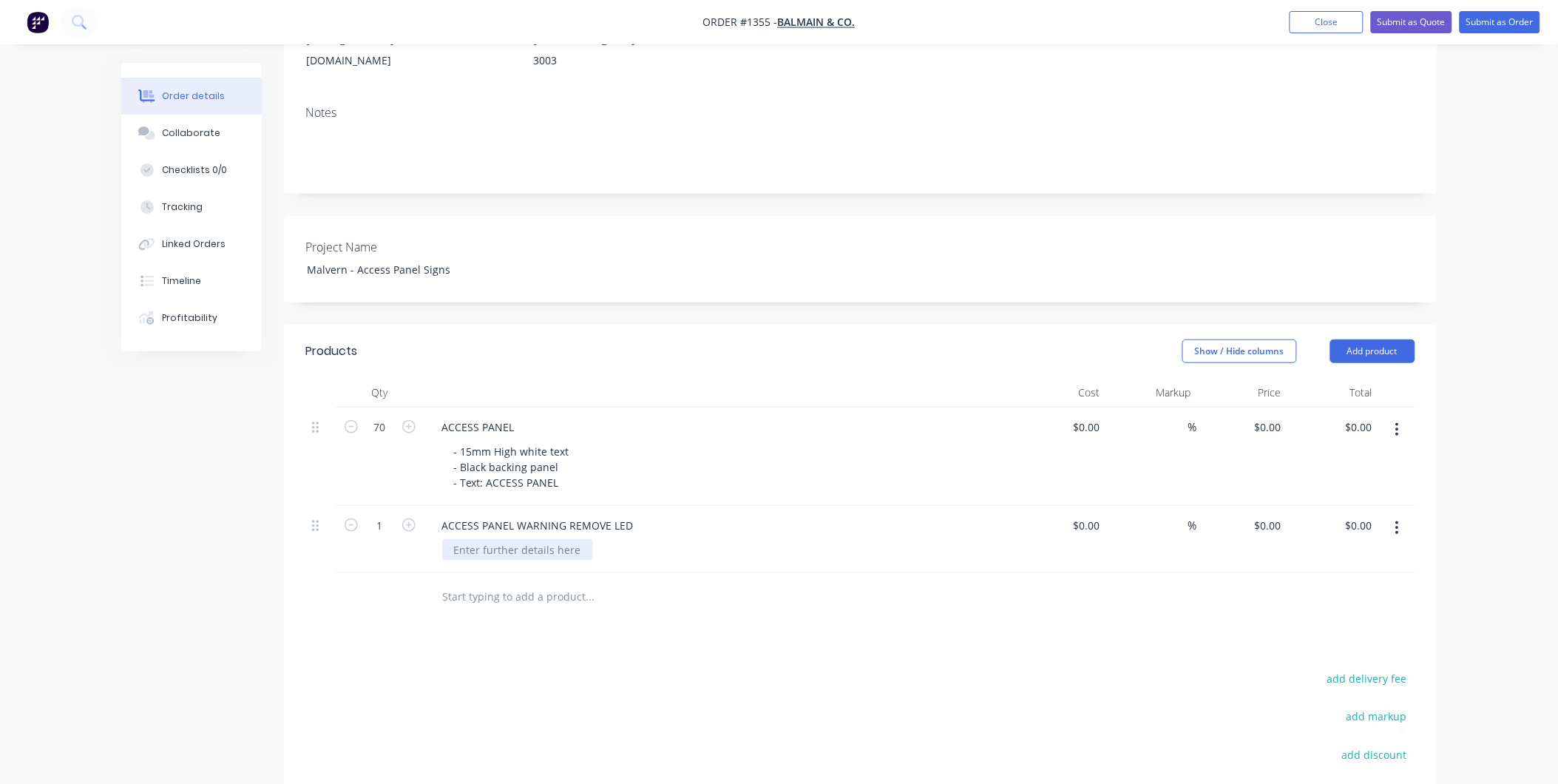
click at [490, 539] on div at bounding box center [518, 550] width 151 height 22
drag, startPoint x: 546, startPoint y: 461, endPoint x: 439, endPoint y: 438, distance: 109.4
click at [439, 429] on div "ACCESS PANEL - 15mm High white text - Black backing panel - Text: ACCESS PANEL" at bounding box center [720, 456] width 592 height 98
copy div "- 15mm High white text - Black backing panel - Text: ACCESS PANEL"
click at [540, 539] on div at bounding box center [518, 550] width 151 height 22
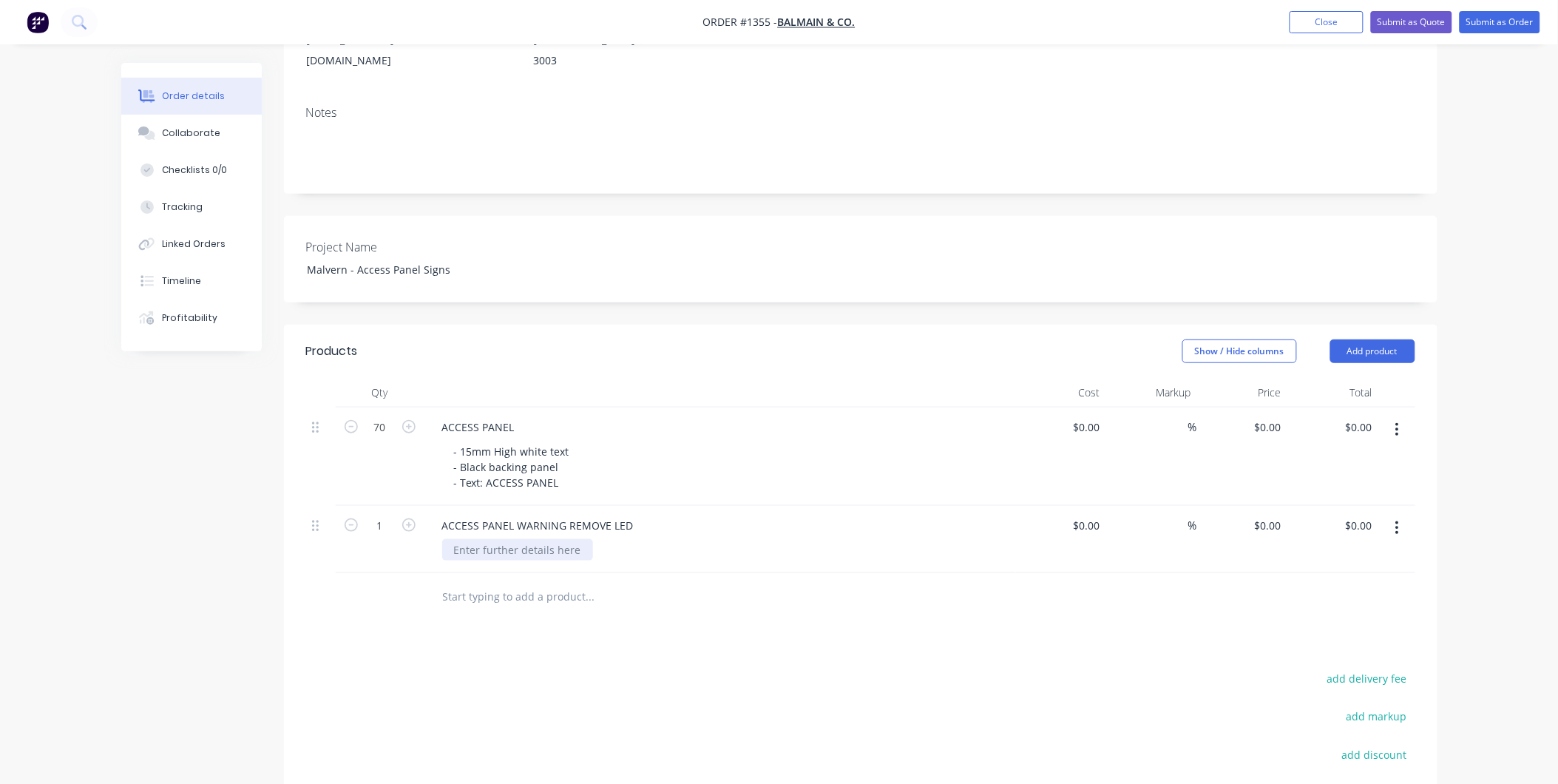
paste div
drag, startPoint x: 562, startPoint y: 558, endPoint x: 510, endPoint y: 553, distance: 52.2
click at [486, 556] on div "- 15mm High white text - Black backing panel - Text: ACCESS PANEL" at bounding box center [512, 566] width 139 height 52
click at [559, 556] on div "- 15mm High white text - Black backing panel - Text: ACCESS PANEL" at bounding box center [512, 566] width 139 height 52
click at [556, 560] on div "- 15mm High white text - Black backing panel - Text: ACCESS PANEL" at bounding box center [512, 566] width 139 height 52
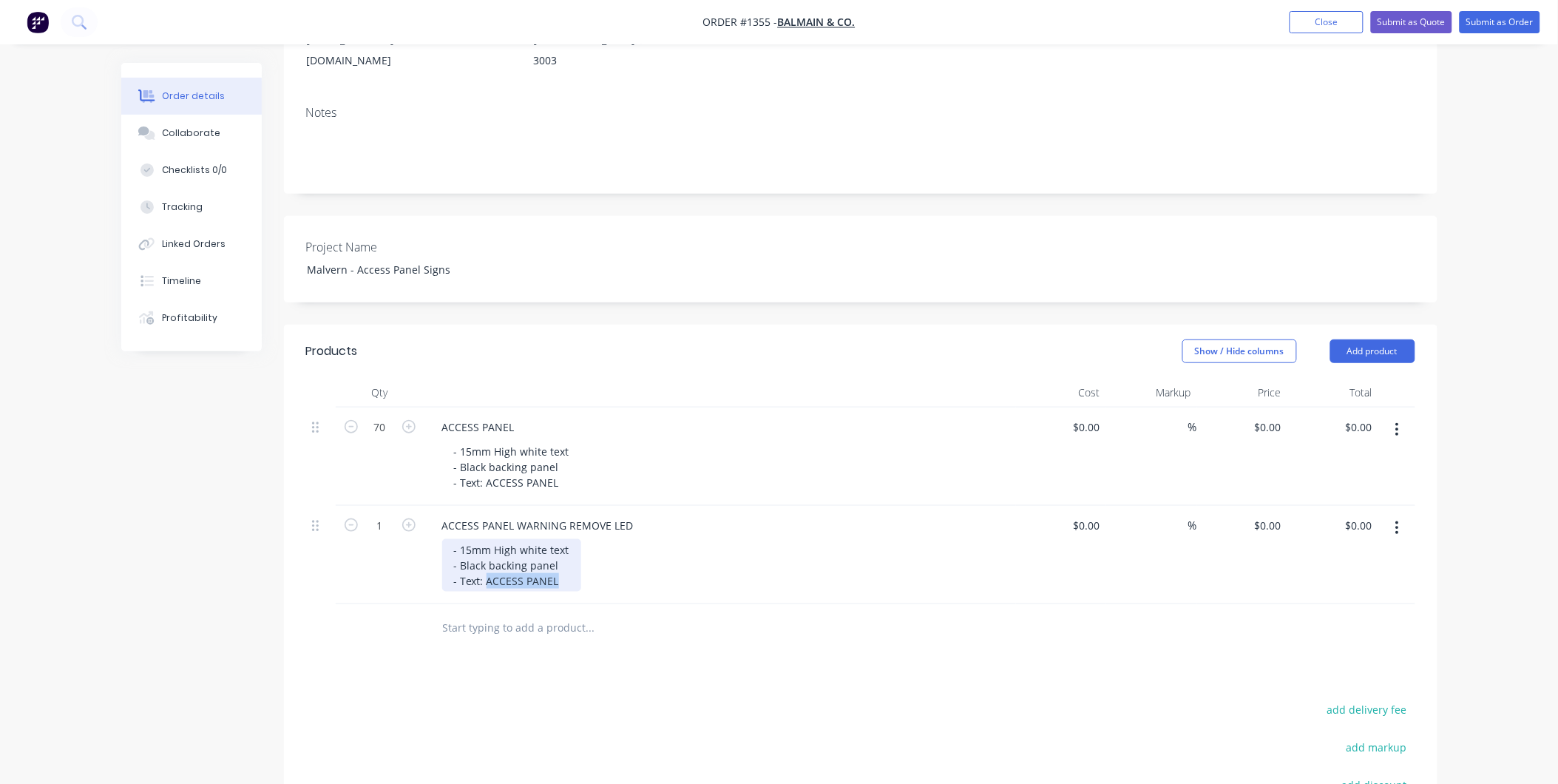
click at [549, 558] on div "- 15mm High white text - Black backing panel - Text: ACCESS PANEL" at bounding box center [512, 566] width 139 height 52
click at [552, 554] on div "- 15mm High white text - Black backing panel - Text: ACCESS PANEL" at bounding box center [512, 566] width 139 height 52
click at [648, 632] on input "text" at bounding box center [590, 643] width 296 height 30
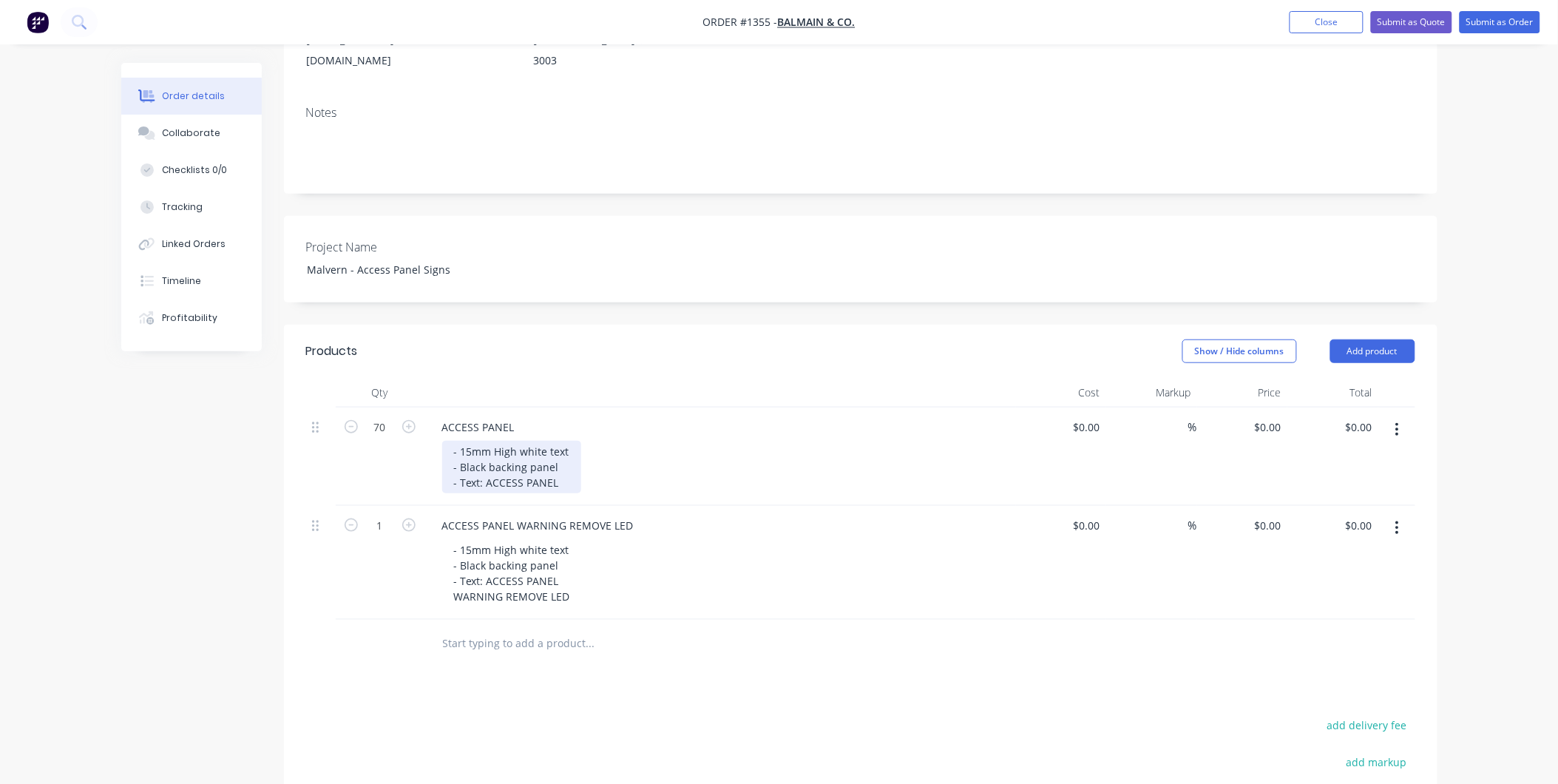
click at [560, 459] on div "- 15mm High white text - Black backing panel - Text: ACCESS PANEL" at bounding box center [512, 467] width 139 height 52
drag, startPoint x: 552, startPoint y: 477, endPoint x: 453, endPoint y: 475, distance: 99.0
click at [453, 475] on div "- 15mm High white text - Black backing panel - Text: ACCESS PANEL - Double side…" at bounding box center [512, 474] width 139 height 68
copy div "- Double sided tape"
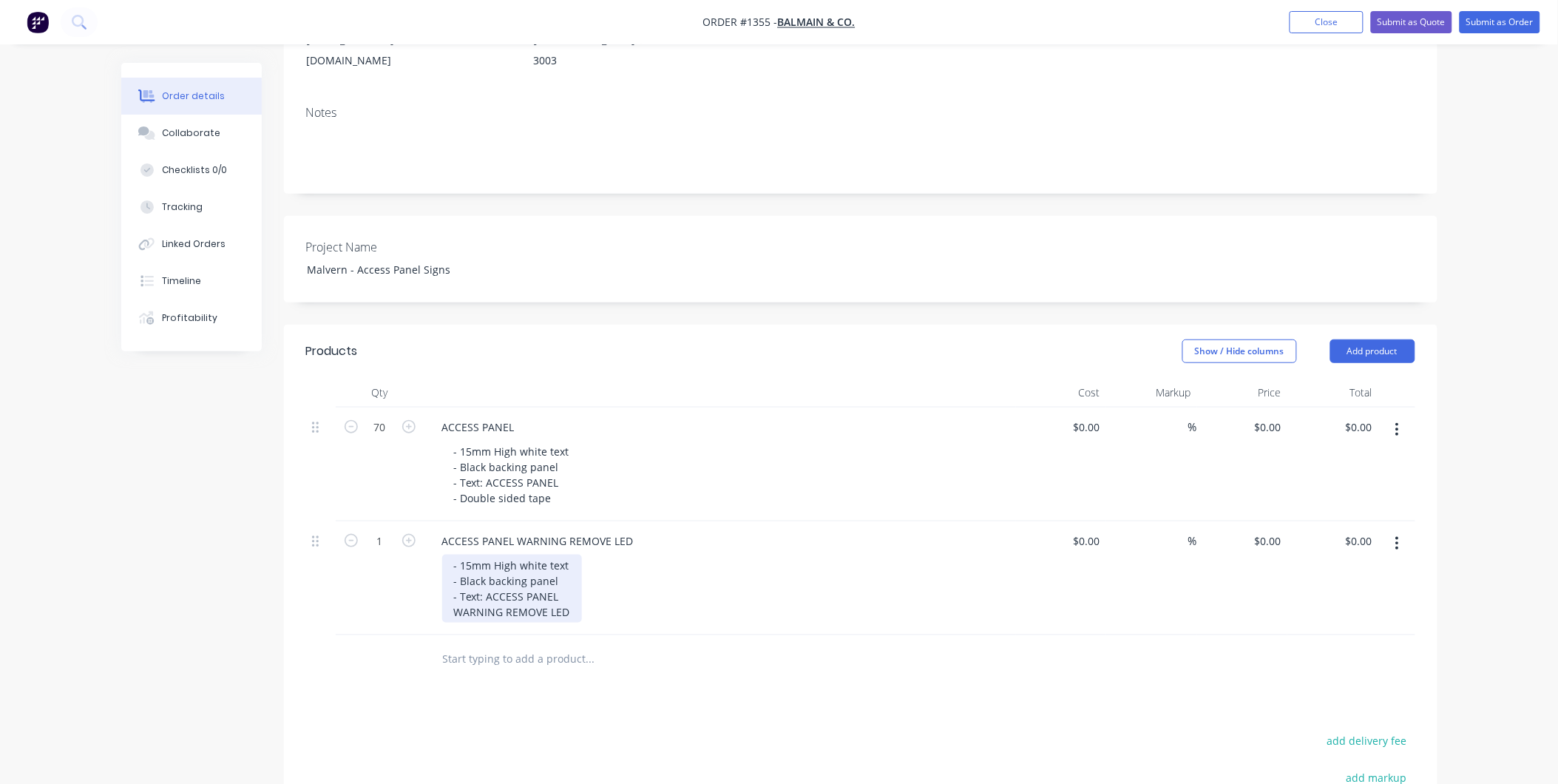
click at [567, 589] on div "- 15mm High white text - Black backing panel - Text: ACCESS PANEL WARNING REMOV…" at bounding box center [512, 588] width 140 height 68
drag, startPoint x: 600, startPoint y: 614, endPoint x: 426, endPoint y: 619, distance: 174.1
click at [426, 619] on div "ACCESS PANEL WARNING REMOVE LED - 15mm High white text - Black backing panel - …" at bounding box center [720, 594] width 592 height 145
copy div "- Supply only, Client to install"
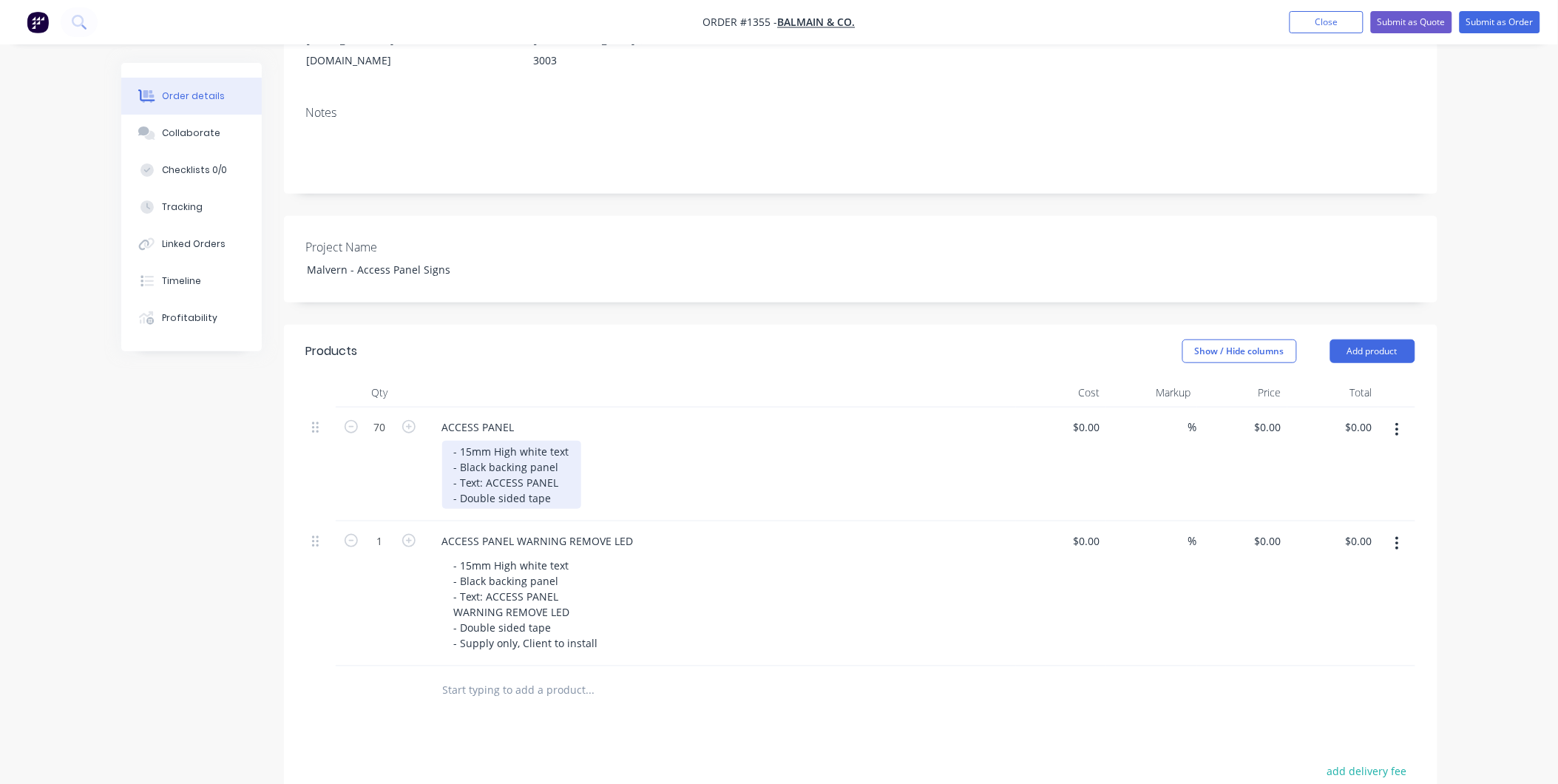
click at [551, 477] on div "- 15mm High white text - Black backing panel - Text: ACCESS PANEL - Double side…" at bounding box center [512, 474] width 139 height 68
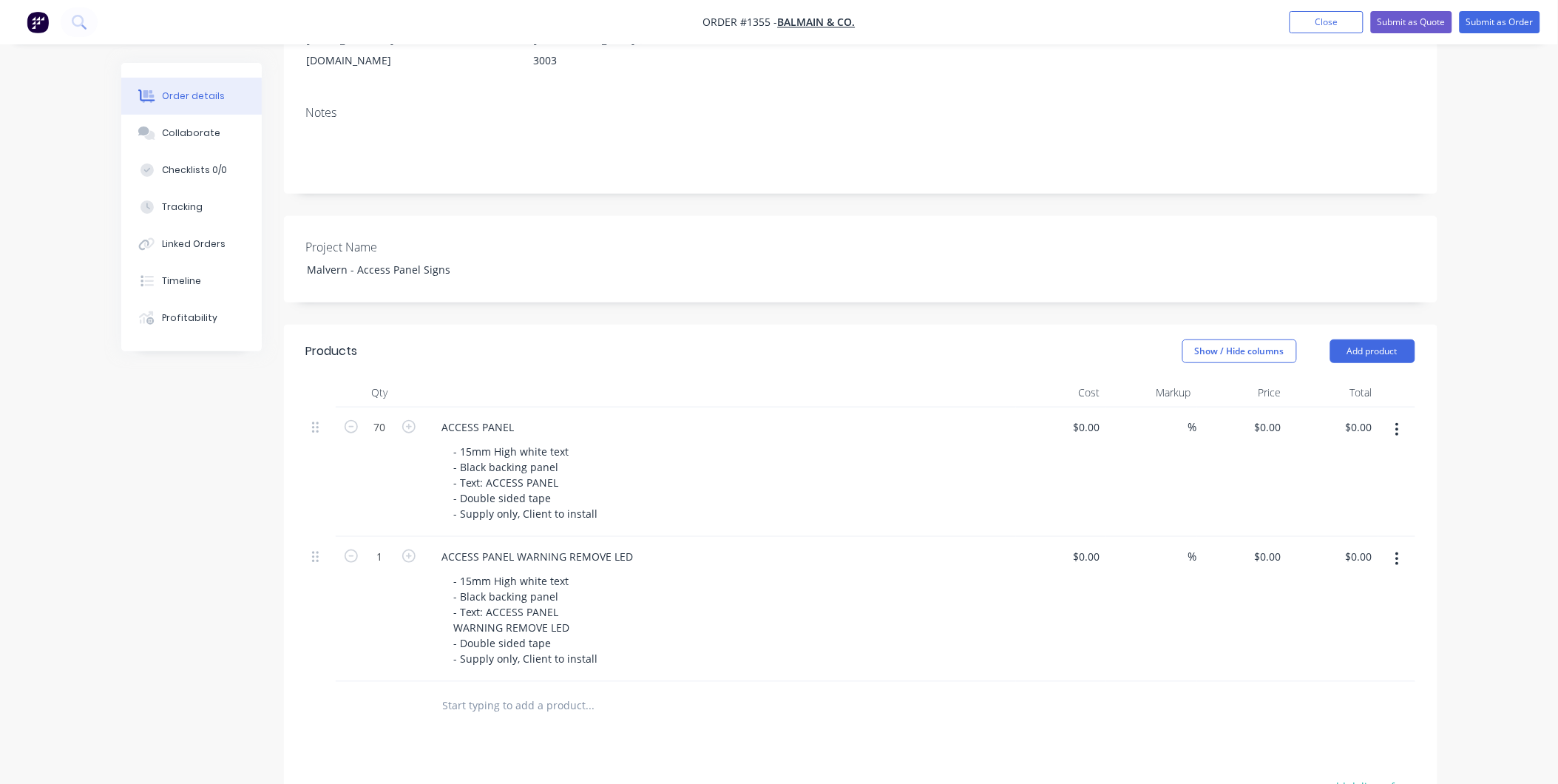
click at [641, 705] on div at bounding box center [691, 705] width 533 height 48
click at [670, 640] on div "- 15mm High white text - Black backing panel - Text: ACCESS PANEL WARNING REMOV…" at bounding box center [726, 619] width 568 height 99
click at [457, 259] on div "Malvern - Access Panel Signs" at bounding box center [387, 269] width 185 height 22
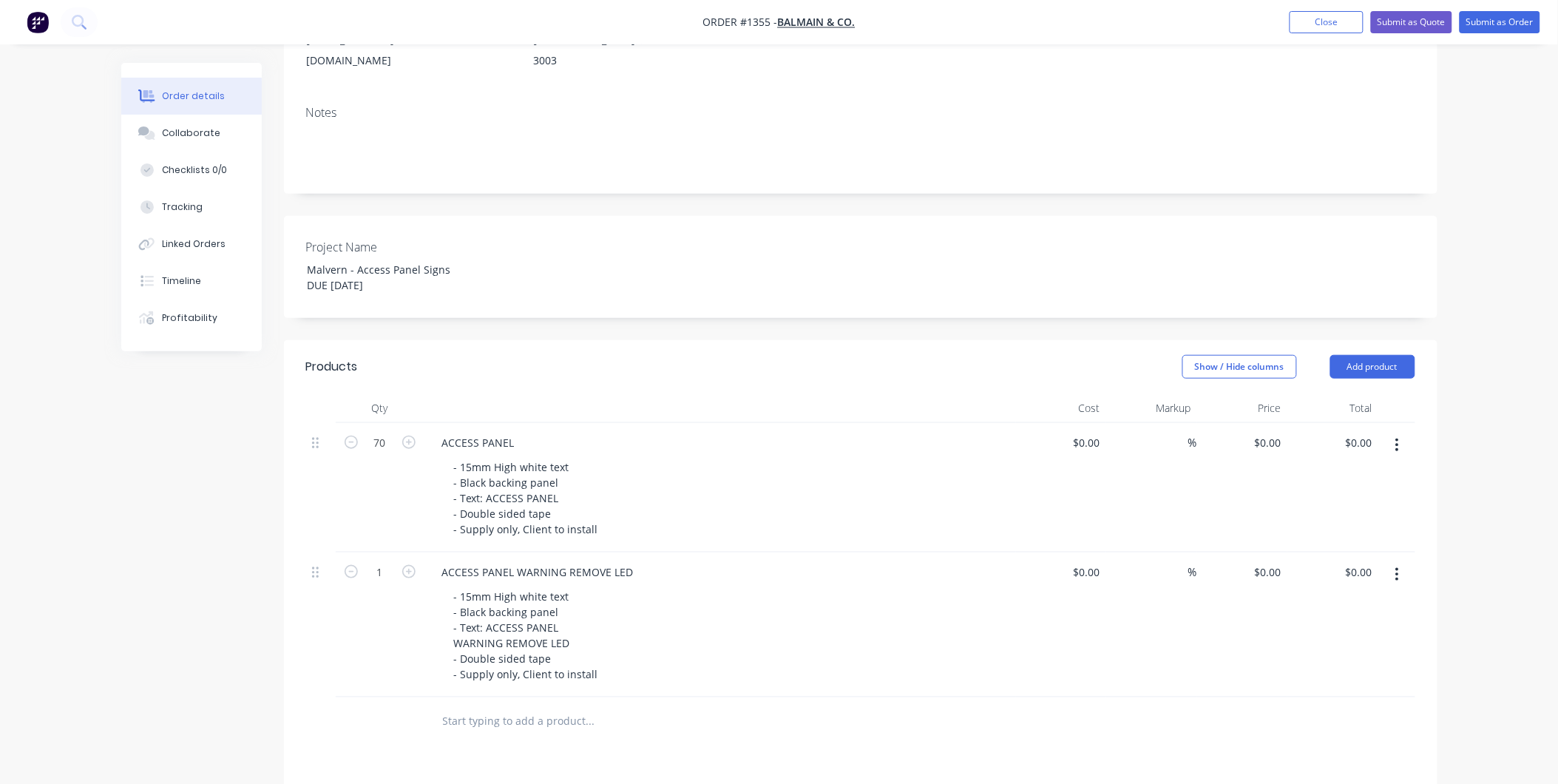
click at [541, 268] on div "Project Name Malvern - Access Panel Signs DUE [DATE]" at bounding box center [861, 267] width 1154 height 102
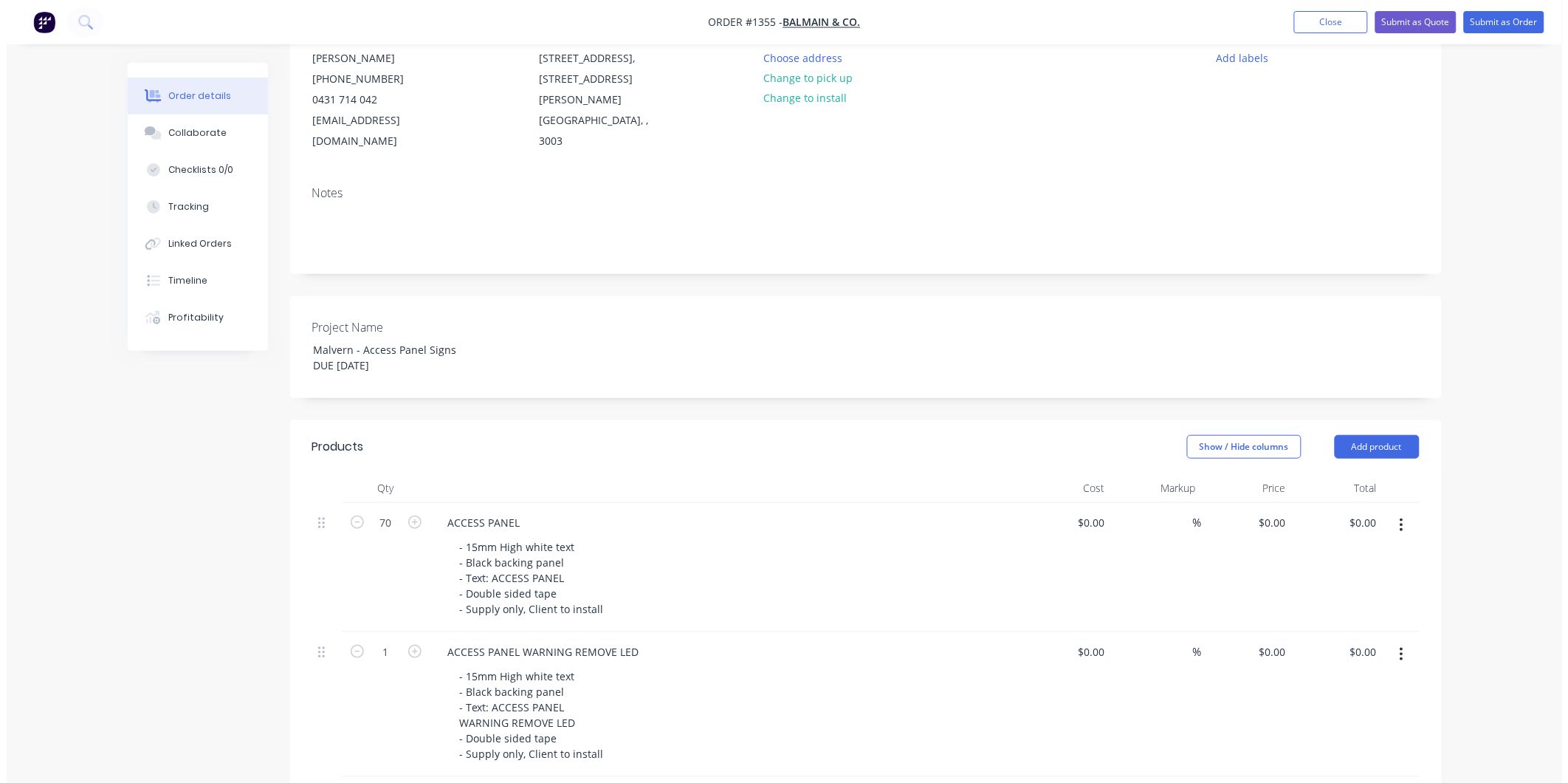
scroll to position [0, 0]
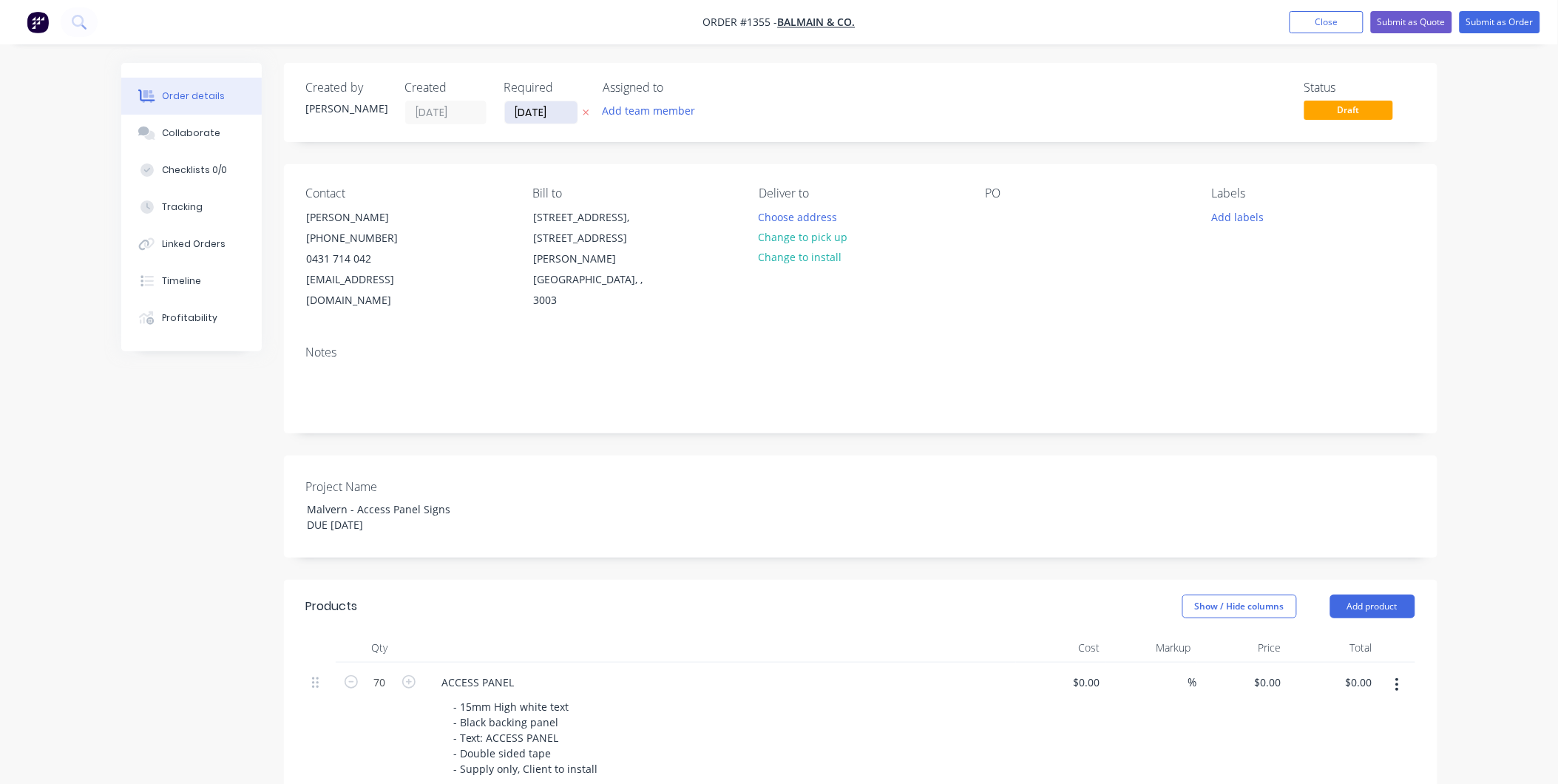
click at [560, 111] on input "[DATE]" at bounding box center [541, 112] width 73 height 22
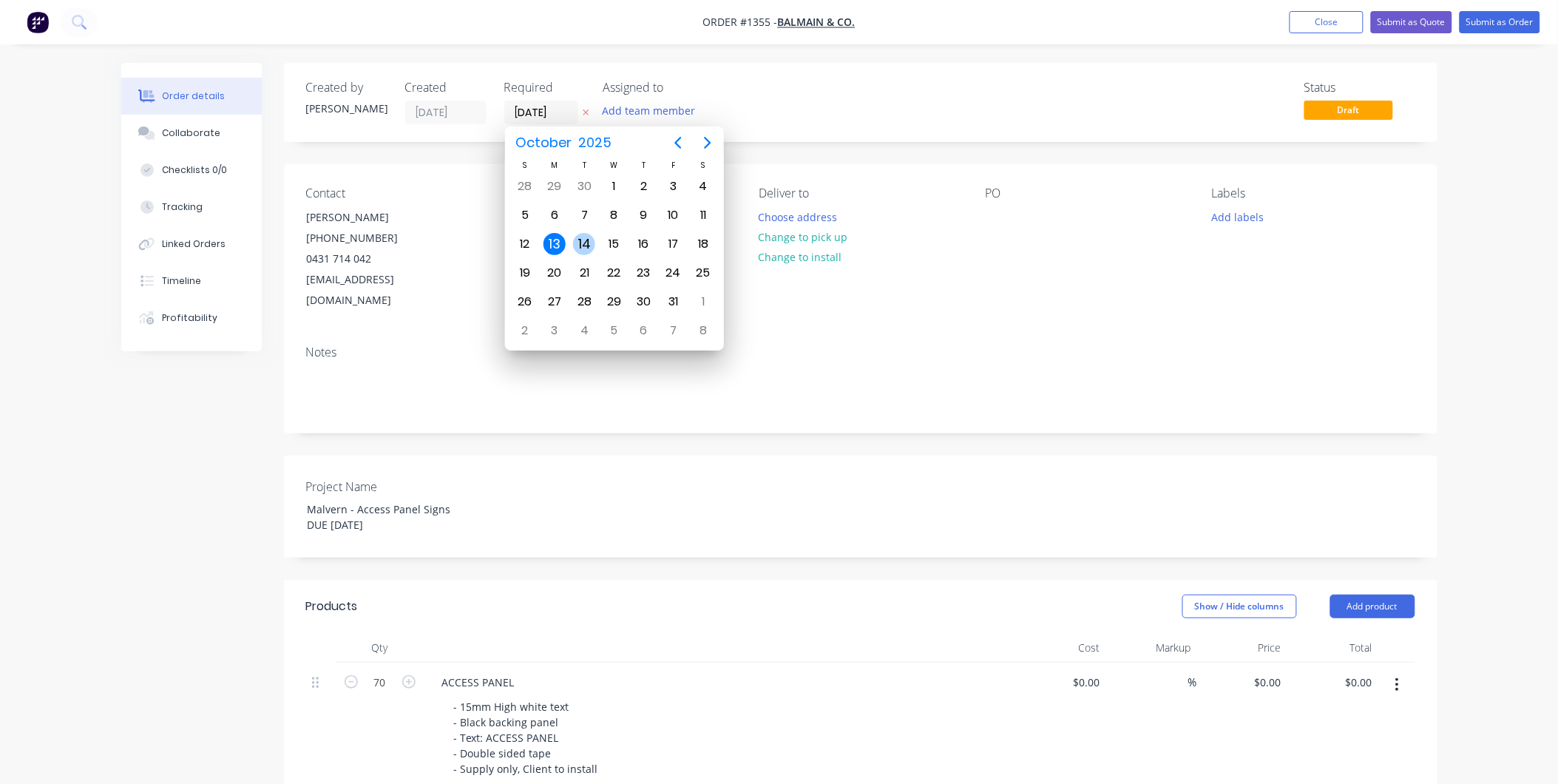
click at [581, 239] on div "14" at bounding box center [584, 244] width 22 height 22
type input "[DATE]"
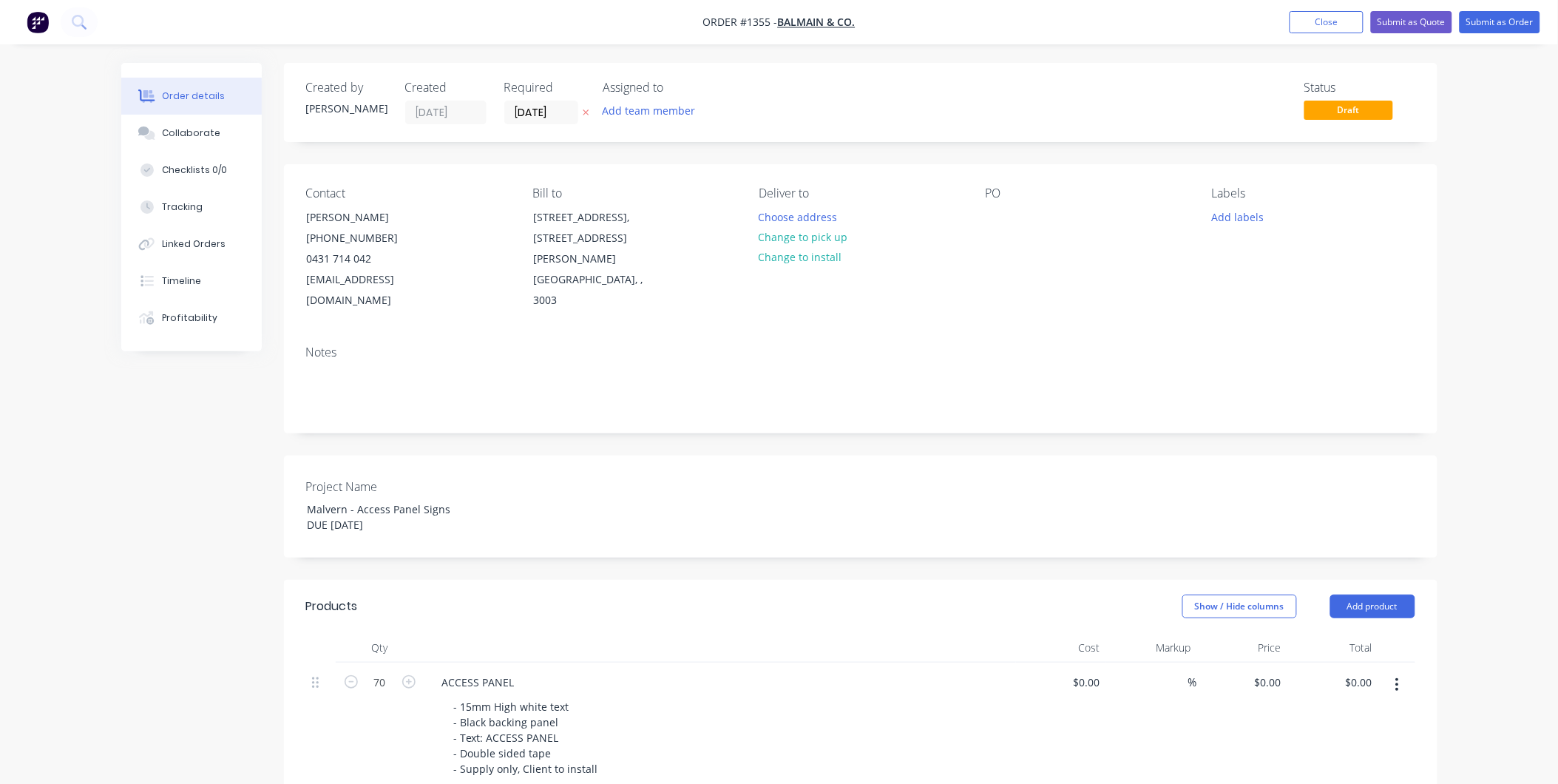
click at [648, 346] on div "Notes" at bounding box center [861, 352] width 1110 height 14
click at [1512, 24] on button "Submit as Order" at bounding box center [1500, 22] width 81 height 22
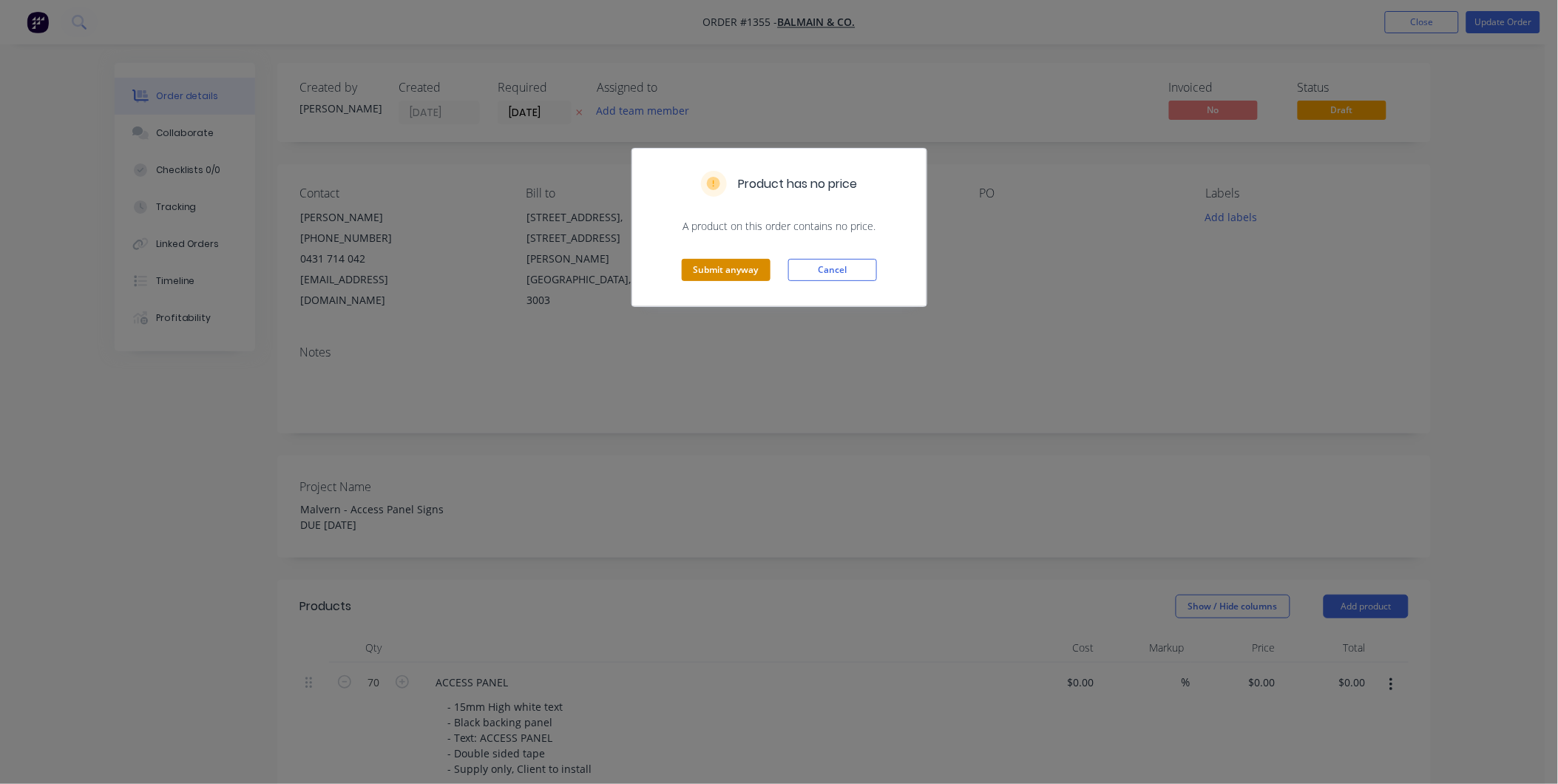
click at [758, 272] on button "Submit anyway" at bounding box center [726, 270] width 89 height 22
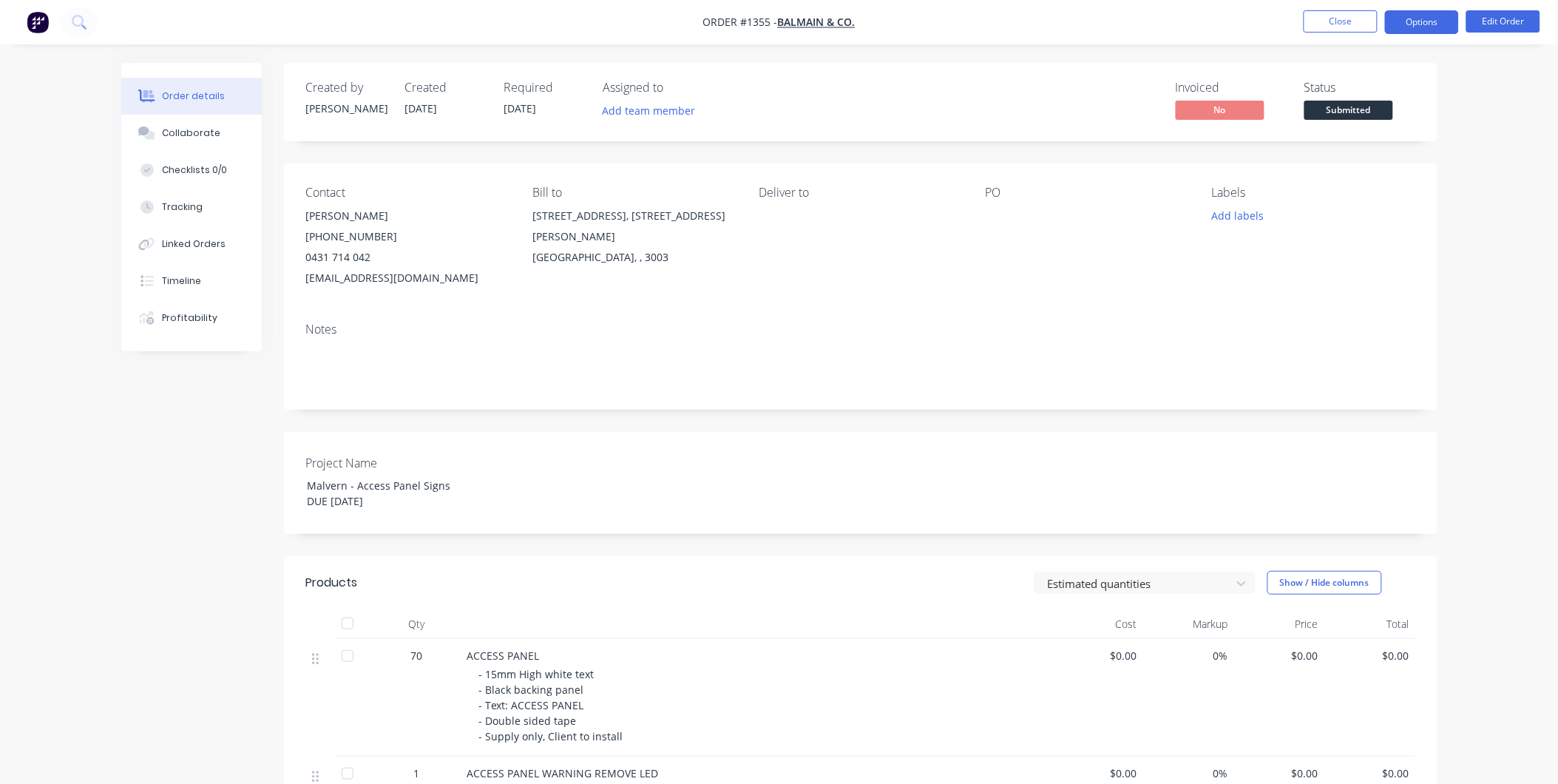
click at [1444, 17] on button "Options" at bounding box center [1422, 22] width 74 height 24
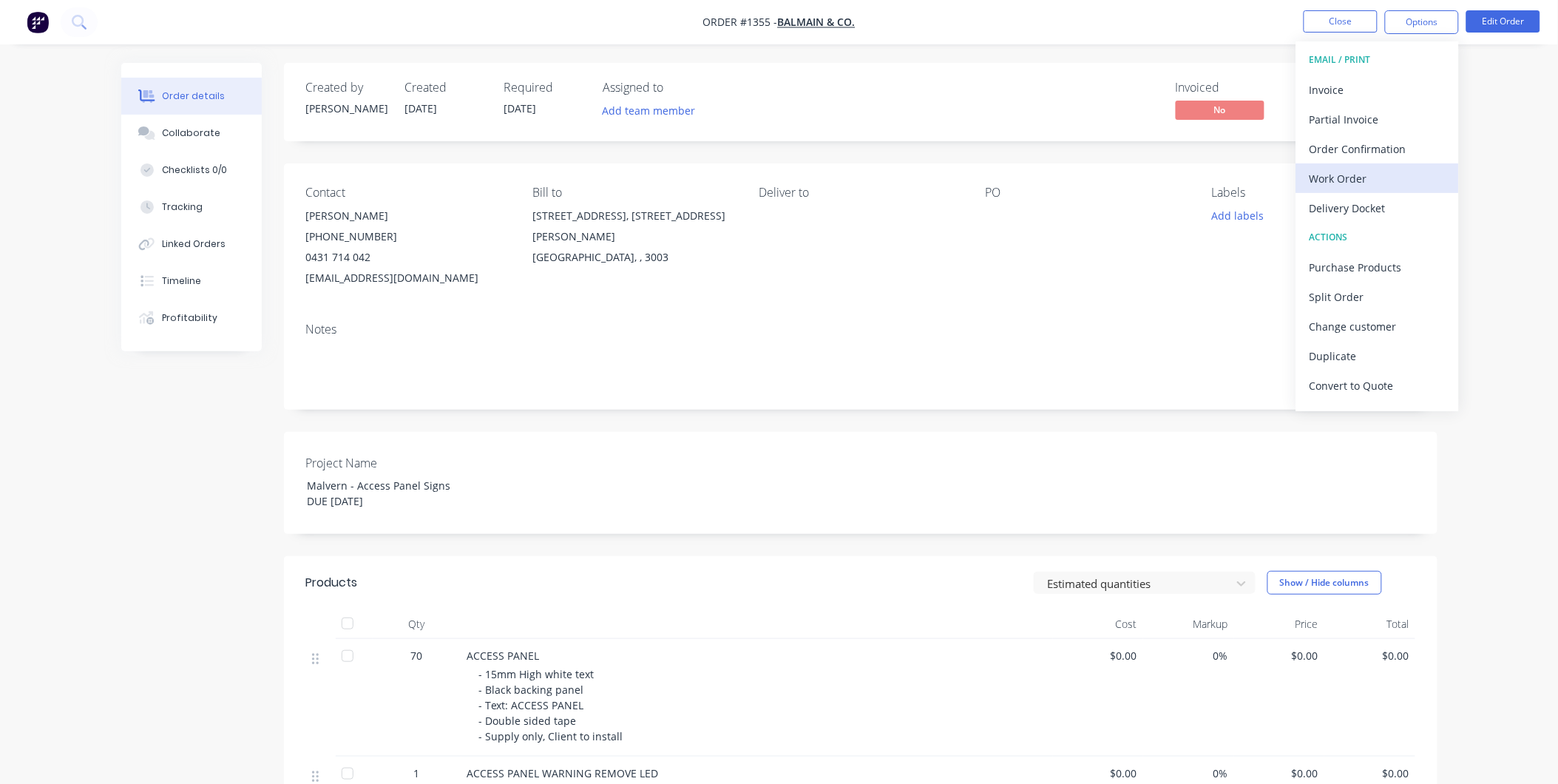
click at [1362, 171] on div "Work Order" at bounding box center [1378, 178] width 136 height 22
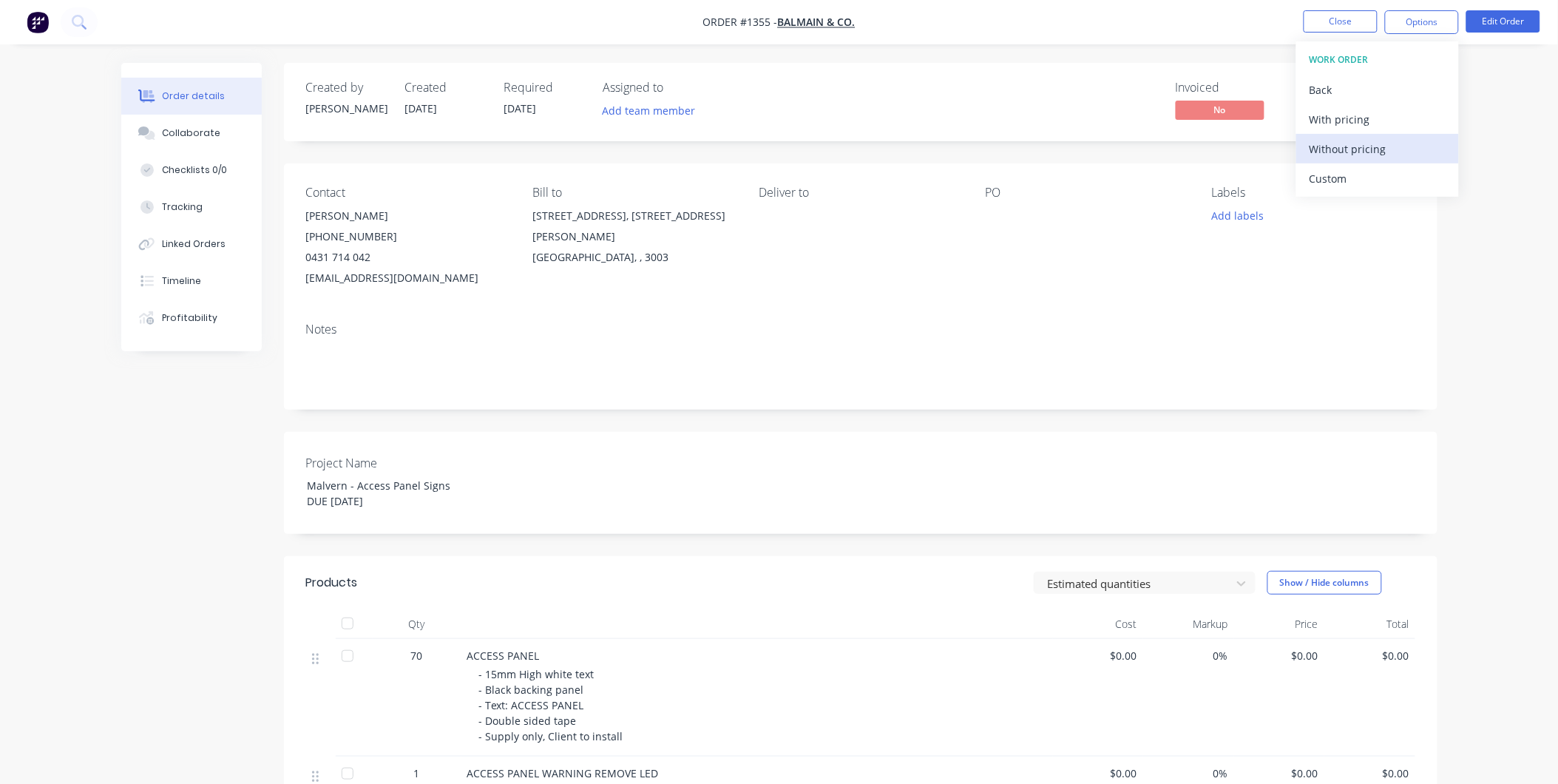
click at [1403, 143] on div "Without pricing" at bounding box center [1378, 149] width 136 height 22
click at [1358, 25] on button "Close" at bounding box center [1340, 22] width 74 height 22
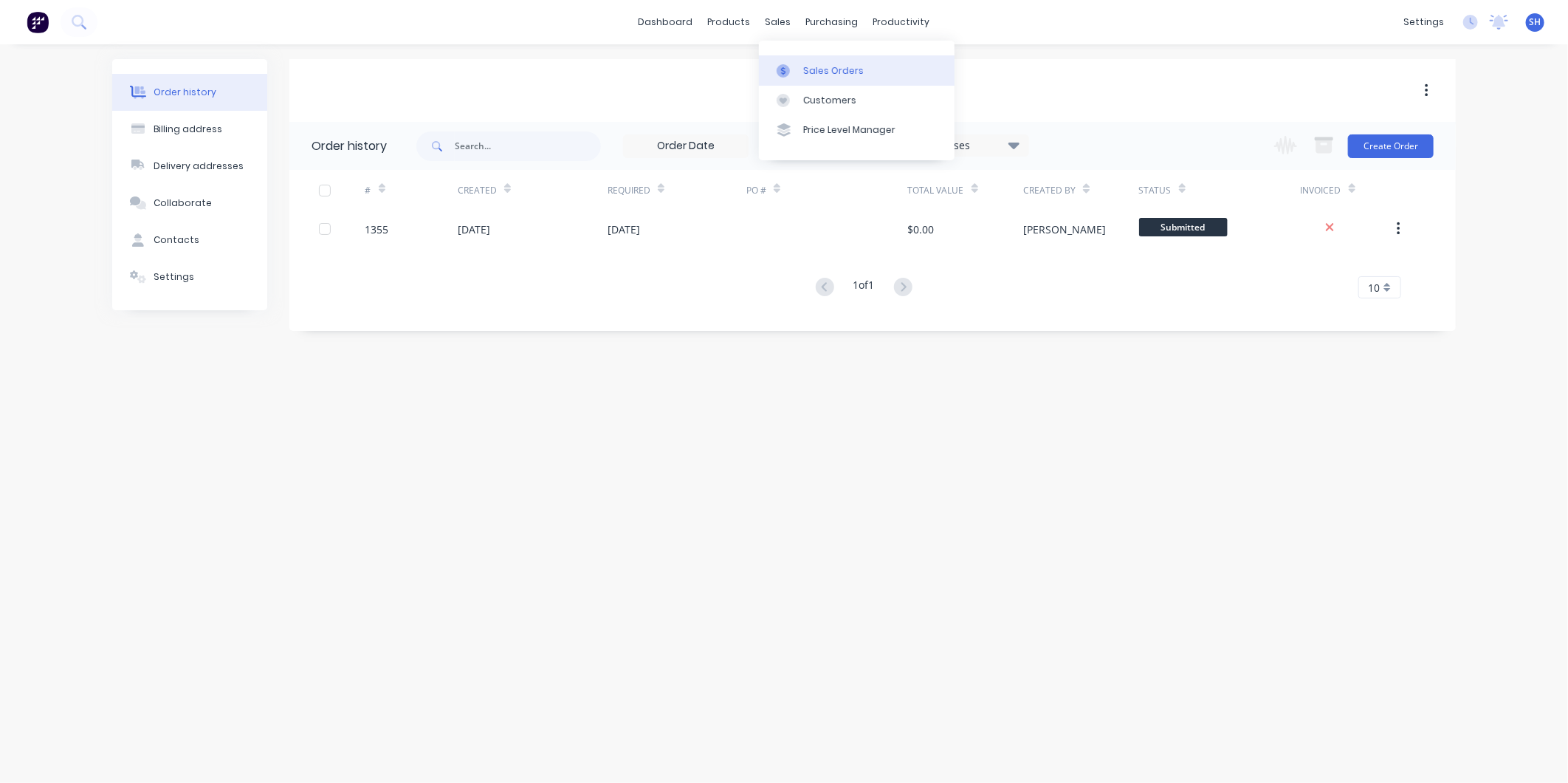
click at [816, 67] on div "Sales Orders" at bounding box center [833, 71] width 61 height 13
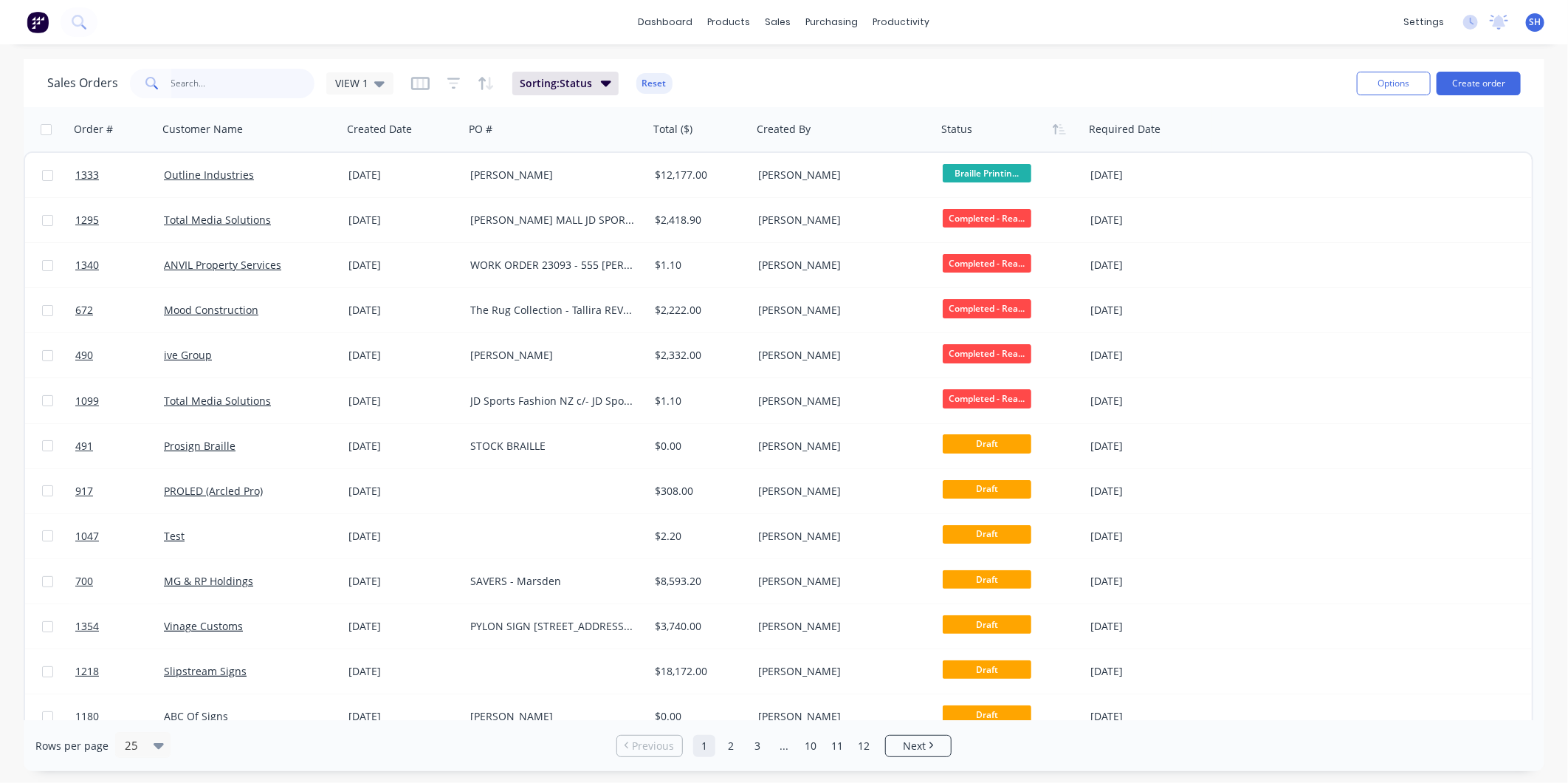
click at [236, 79] on input "text" at bounding box center [243, 84] width 144 height 30
